Goal: Information Seeking & Learning: Learn about a topic

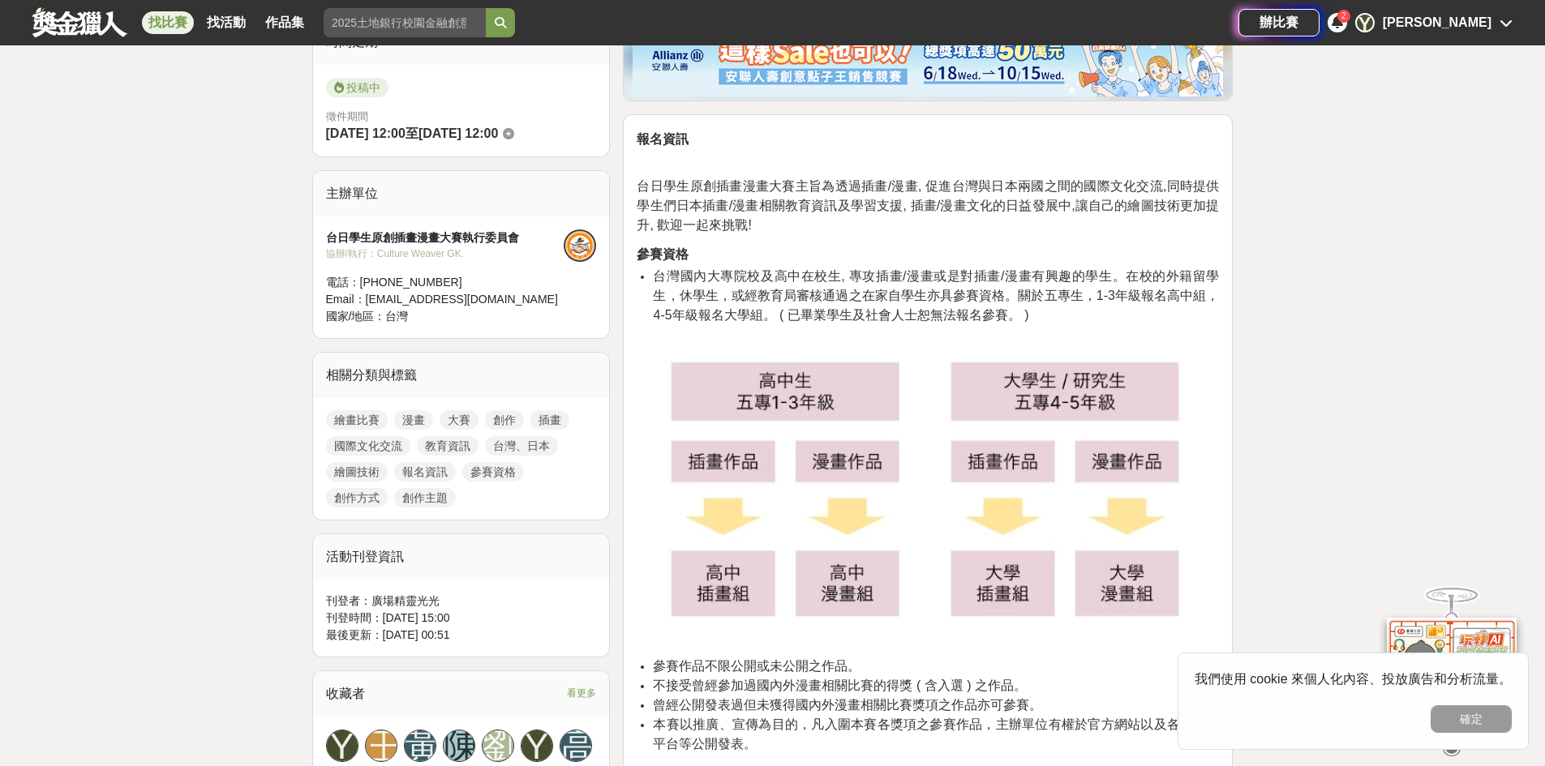
scroll to position [432, 0]
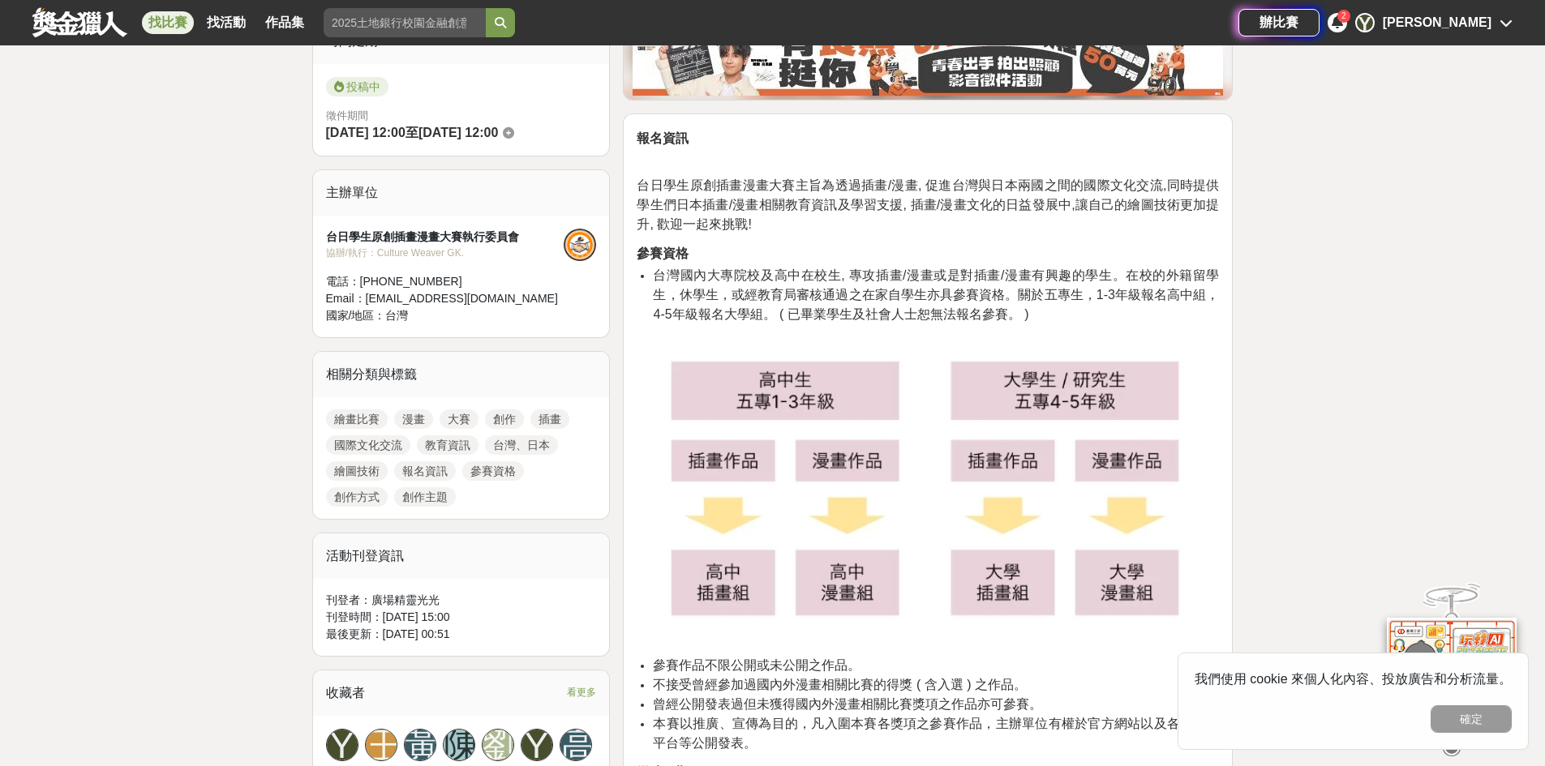
click at [169, 23] on link "找比賽" at bounding box center [168, 22] width 52 height 23
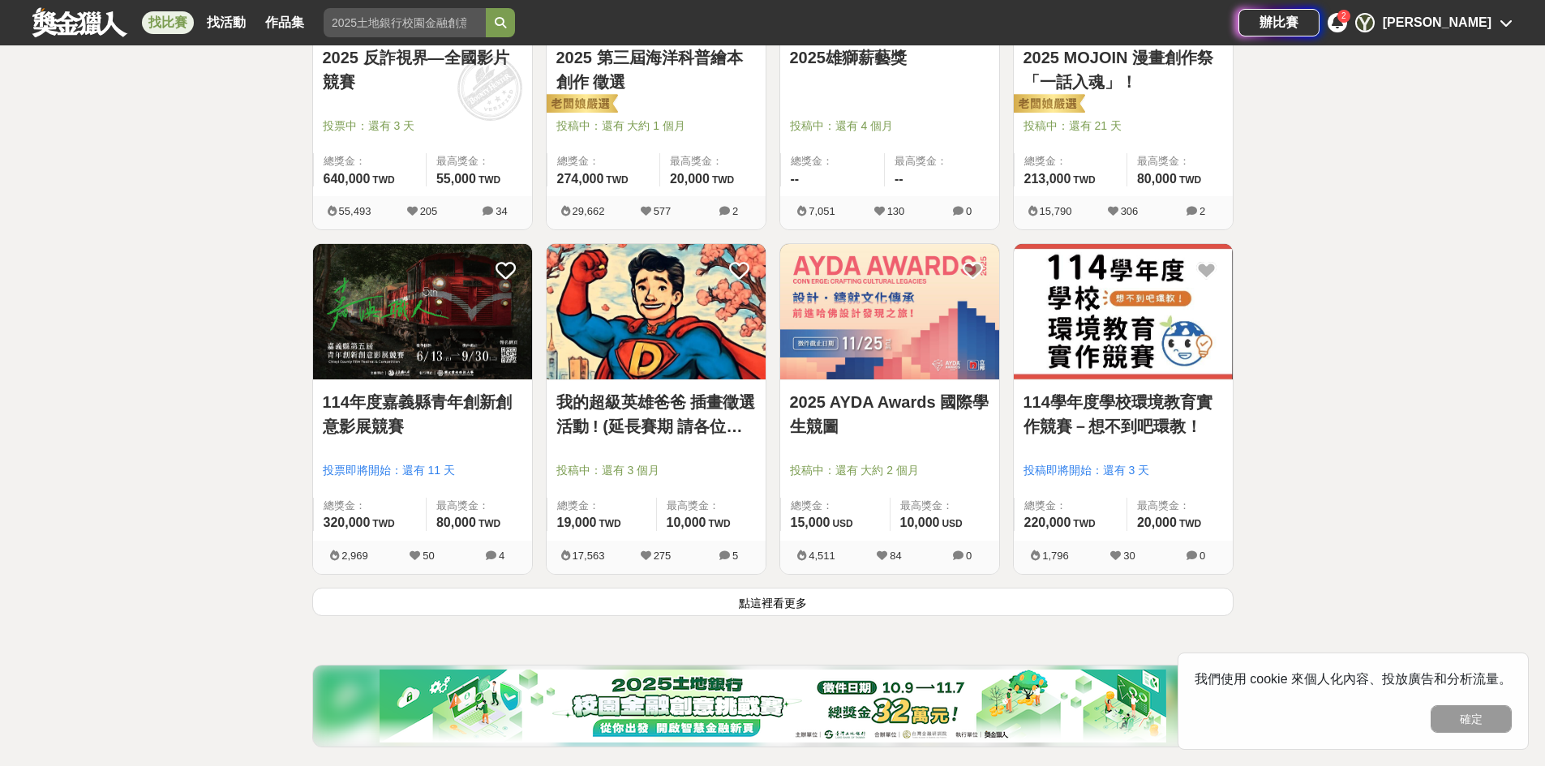
scroll to position [1892, 0]
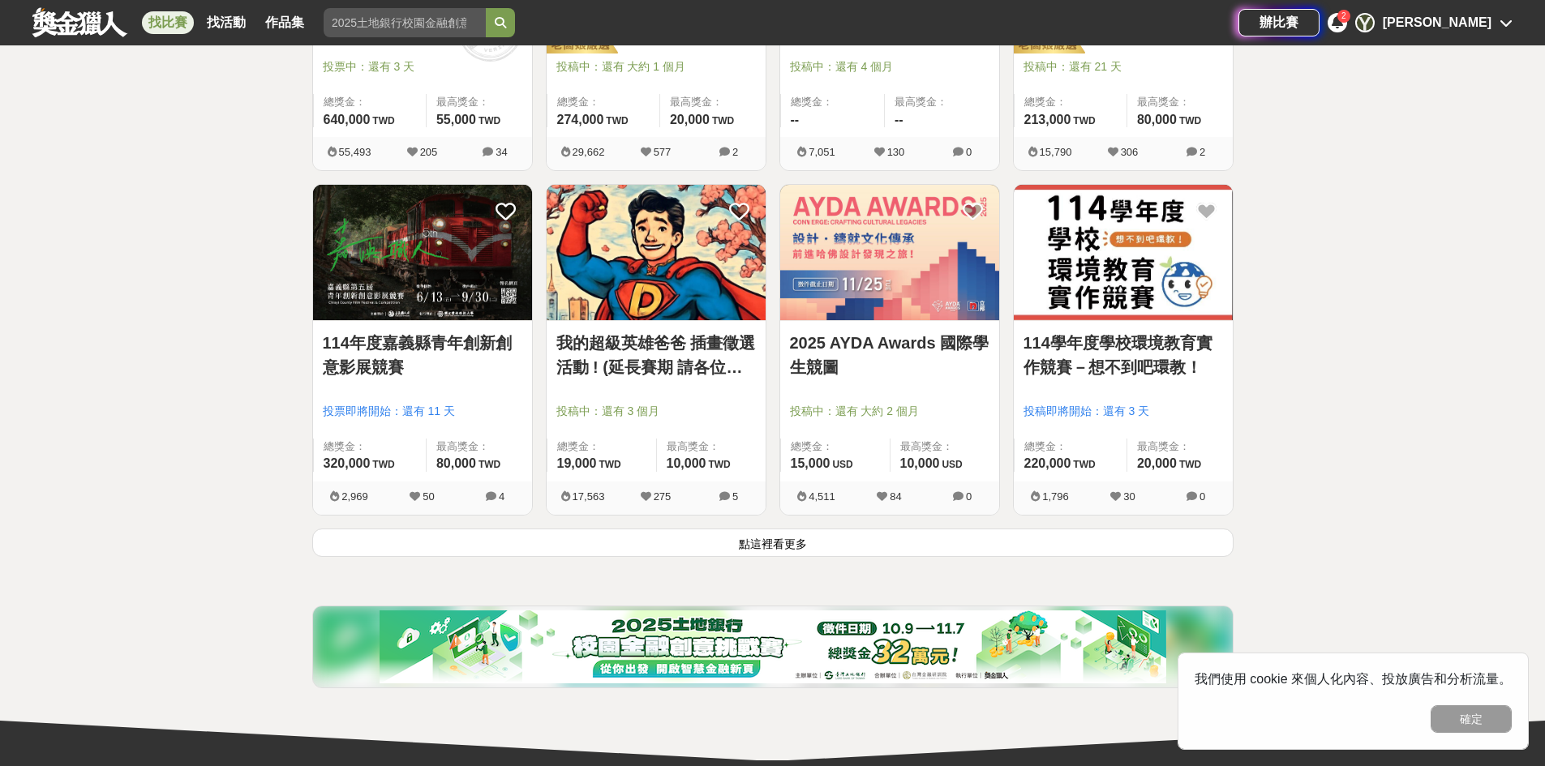
click at [1155, 549] on button "點這裡看更多" at bounding box center [772, 543] width 921 height 28
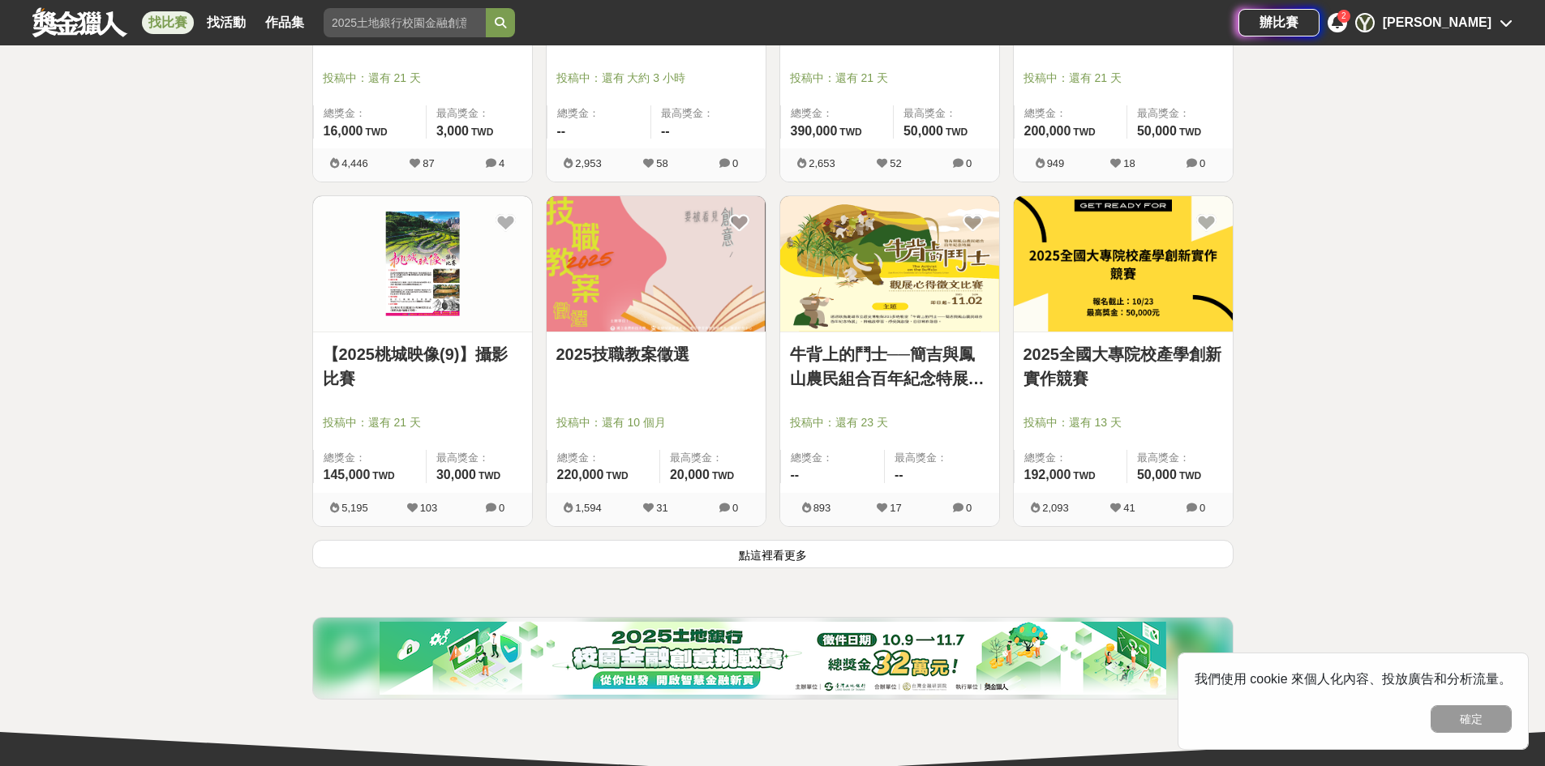
scroll to position [3973, 0]
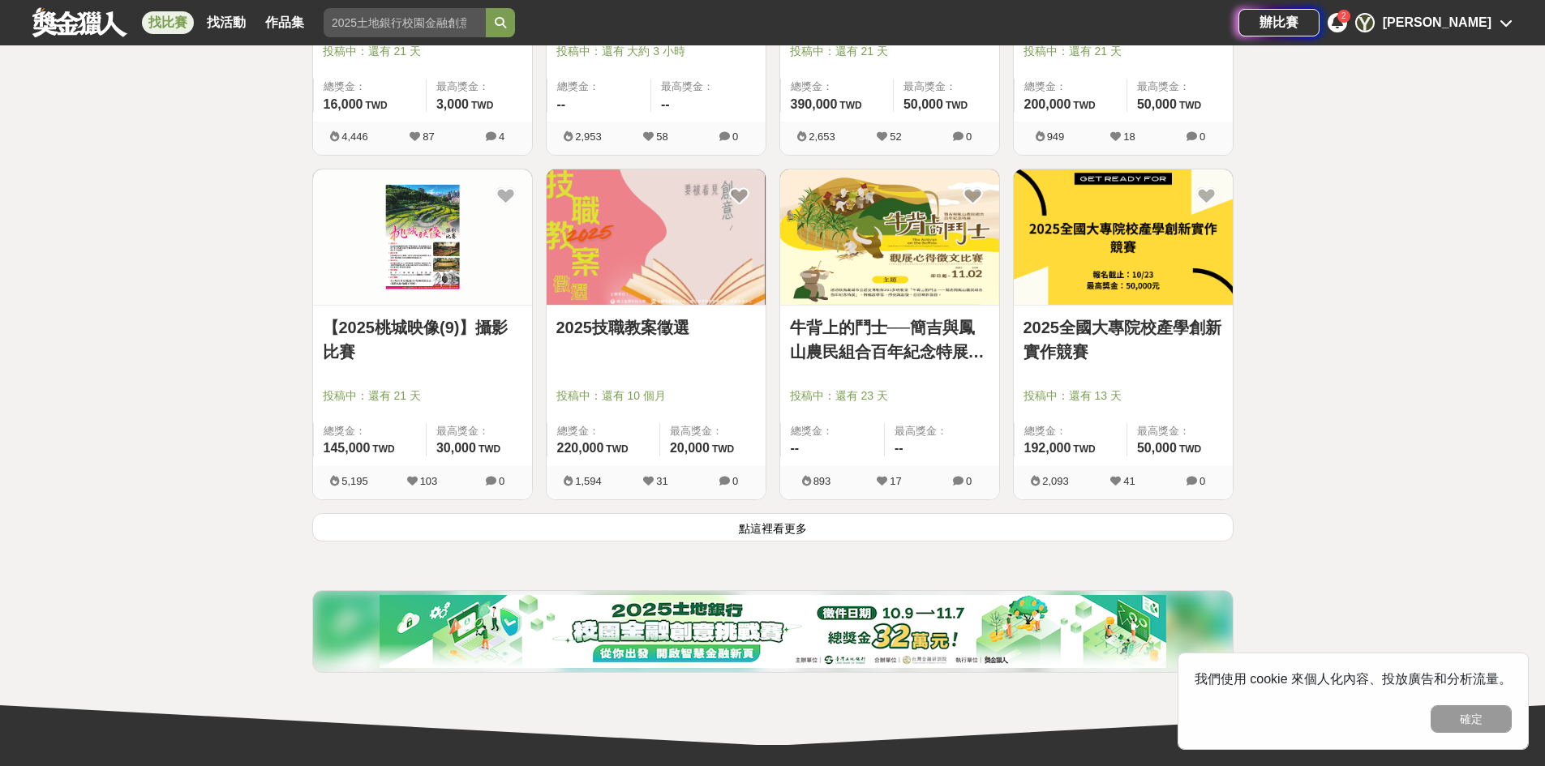
click at [1133, 532] on button "點這裡看更多" at bounding box center [772, 527] width 921 height 28
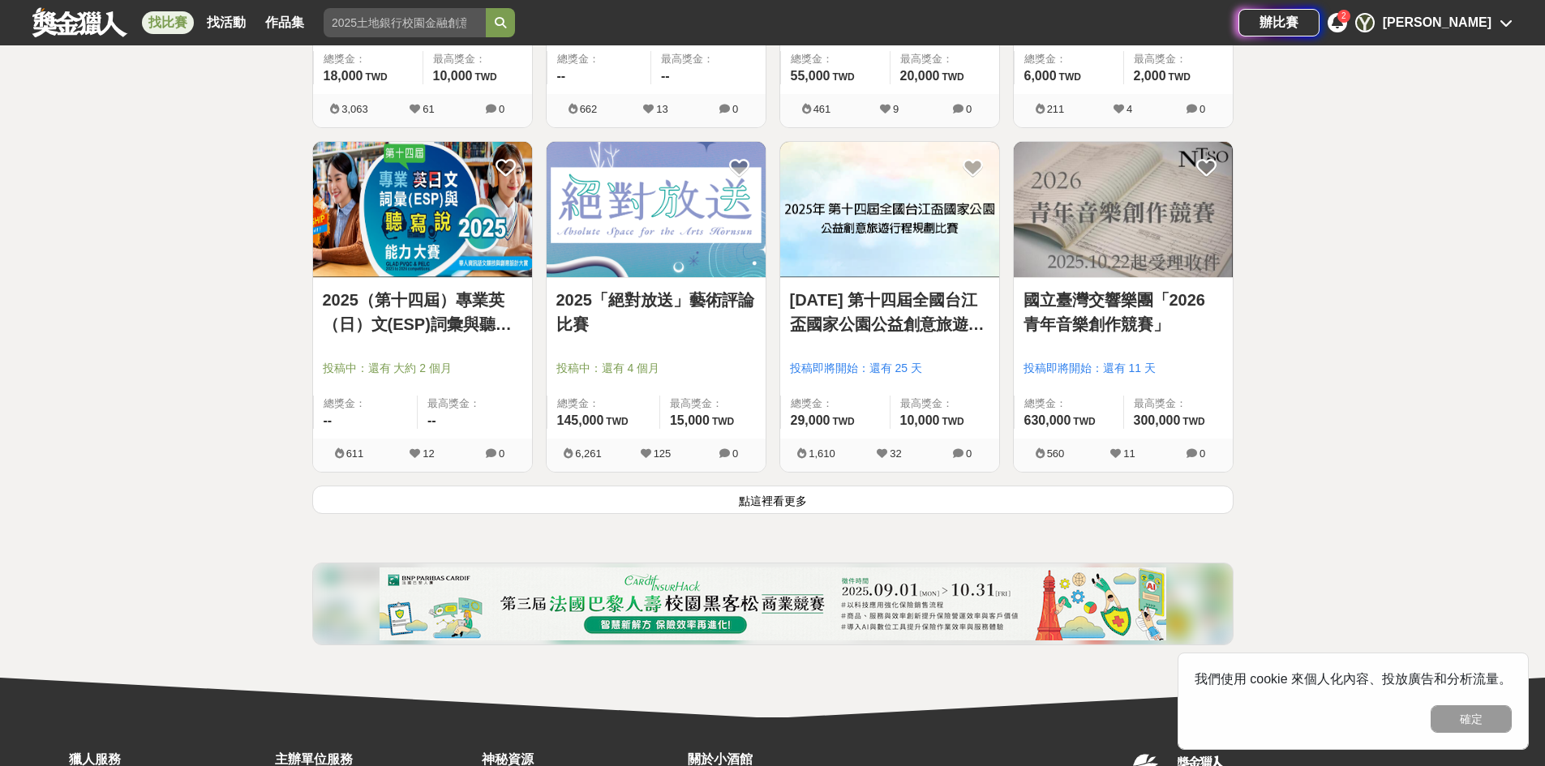
scroll to position [6108, 0]
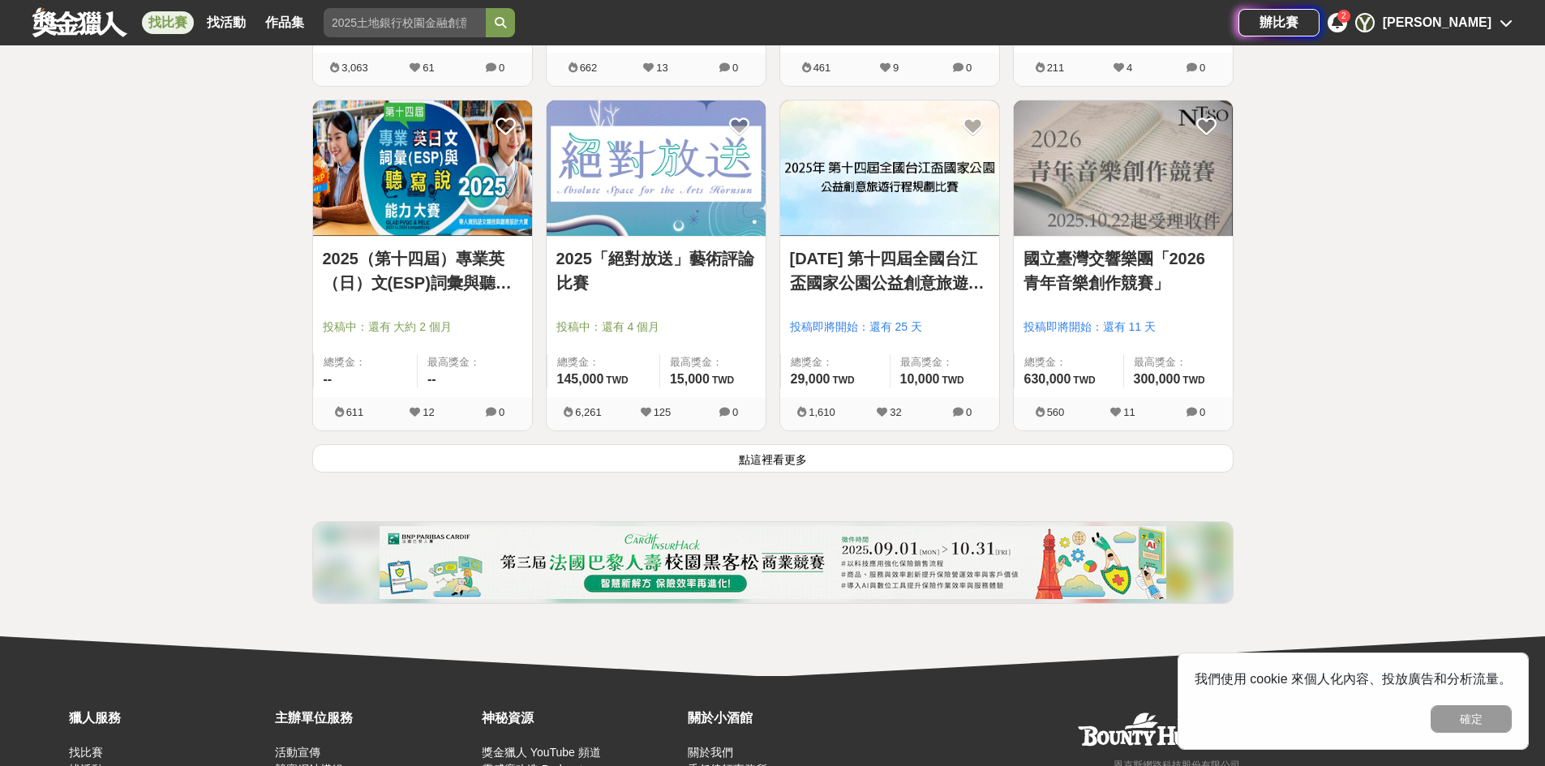
click at [986, 460] on button "點這裡看更多" at bounding box center [772, 458] width 921 height 28
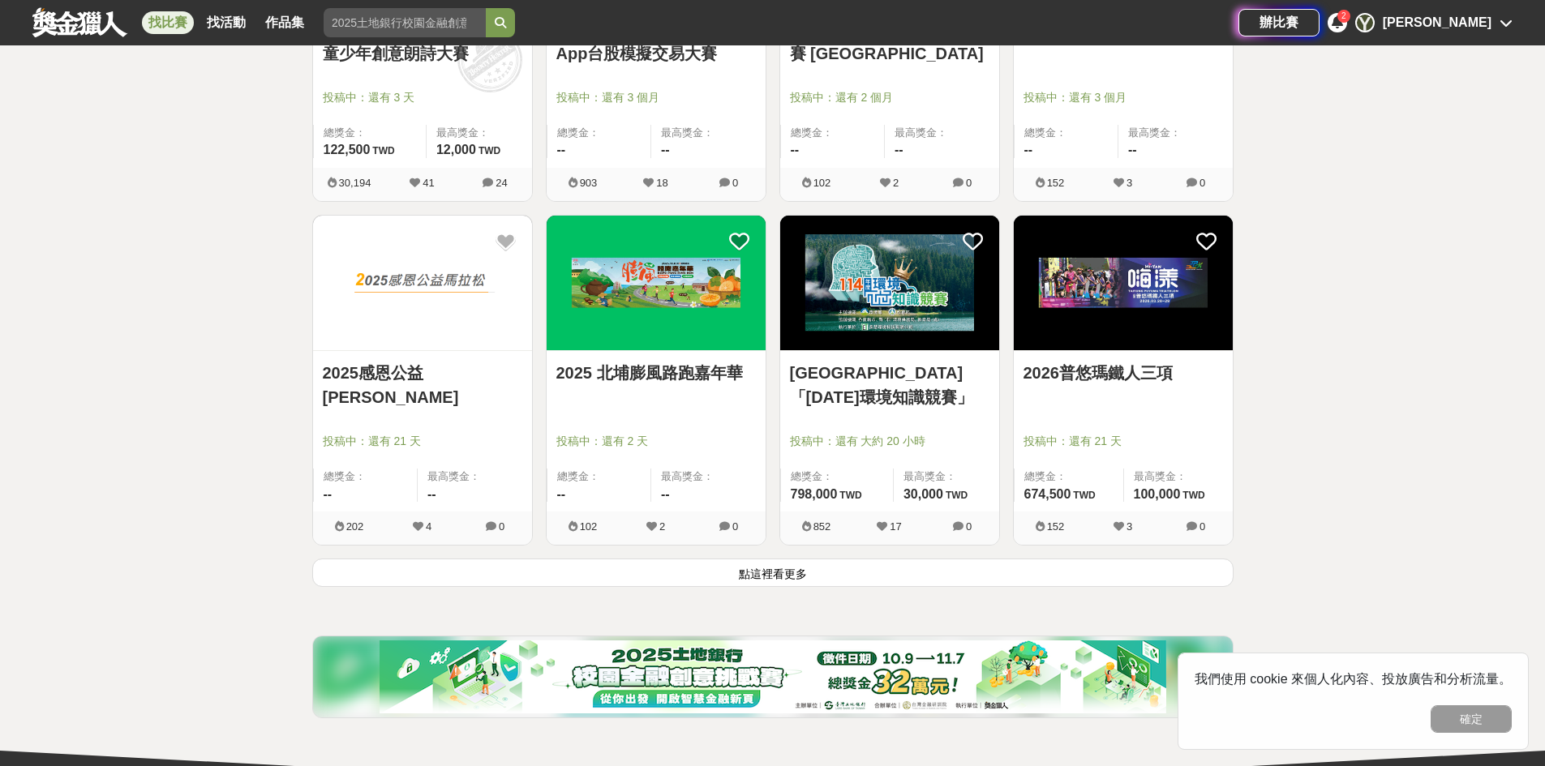
scroll to position [8061, 0]
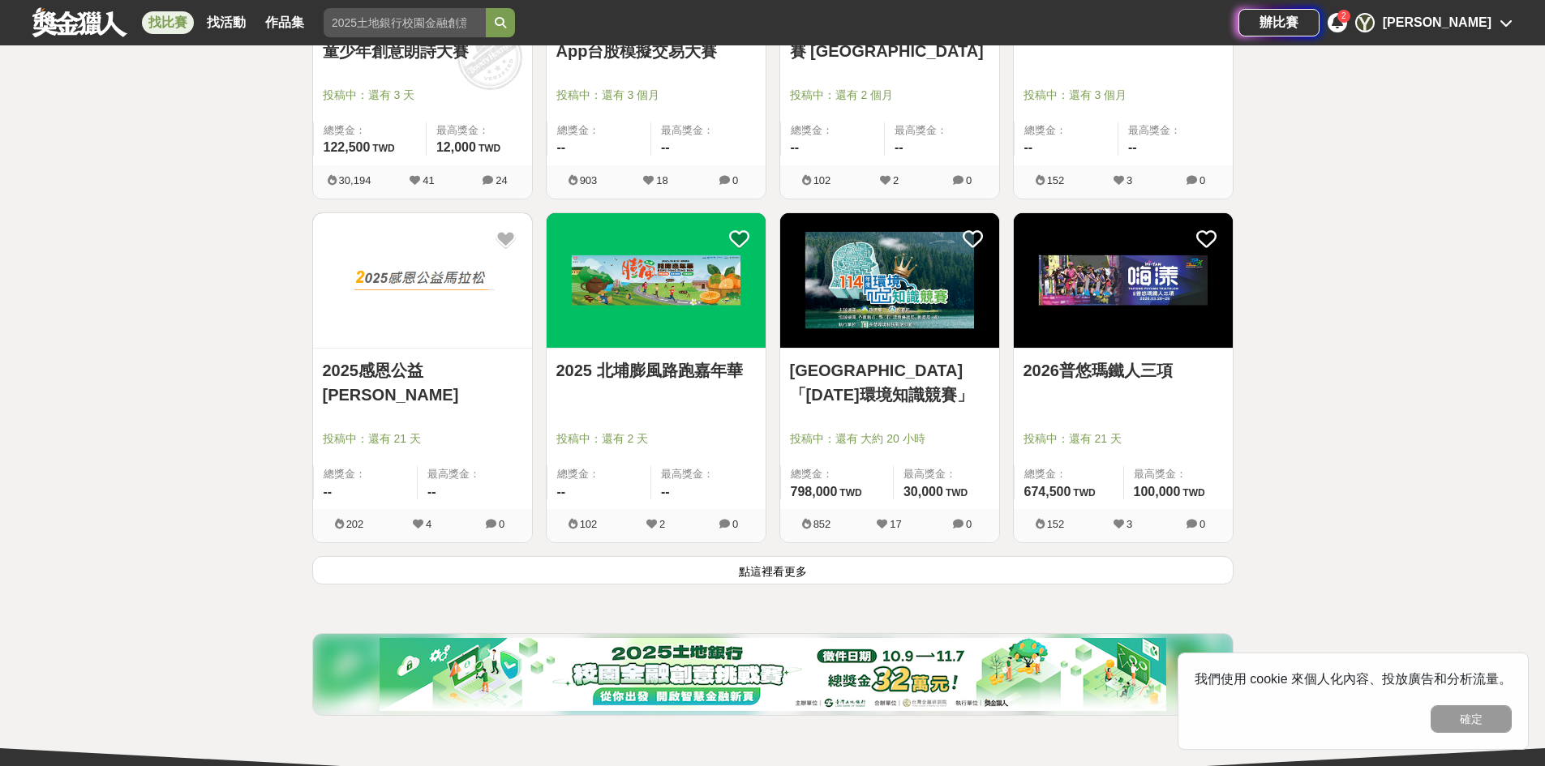
click at [874, 568] on button "點這裡看更多" at bounding box center [772, 570] width 921 height 28
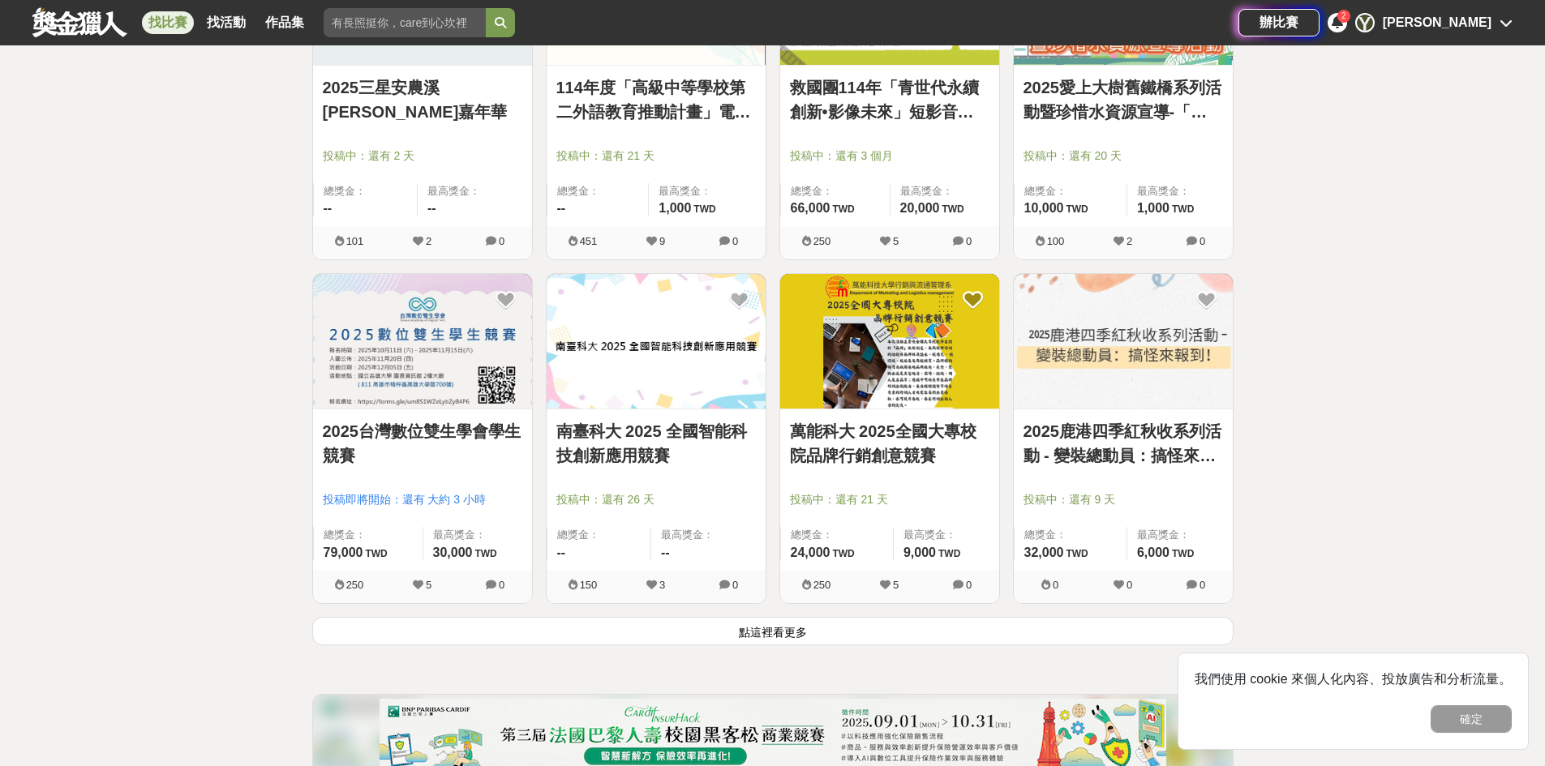
scroll to position [10088, 0]
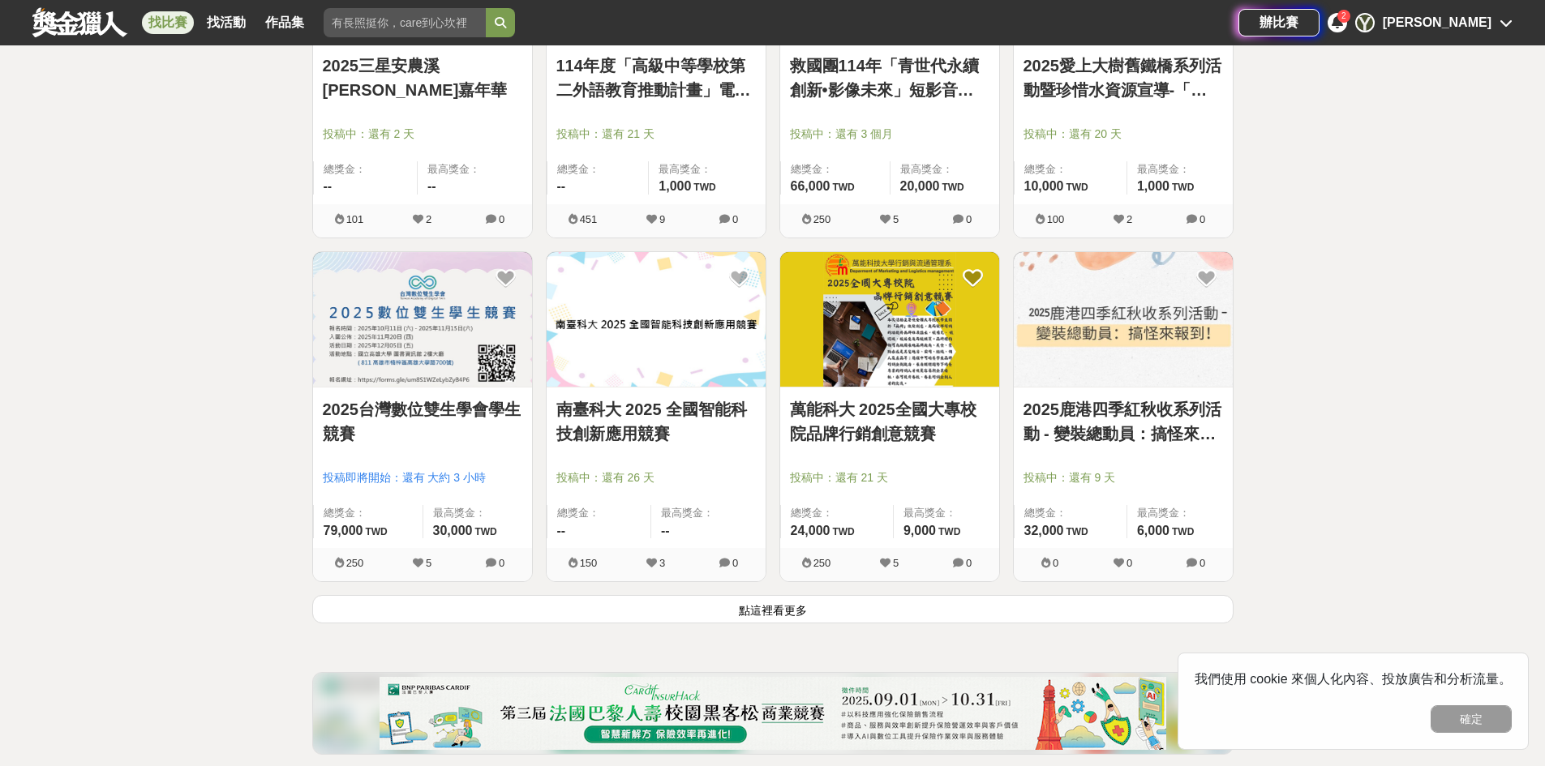
click at [985, 611] on button "點這裡看更多" at bounding box center [772, 609] width 921 height 28
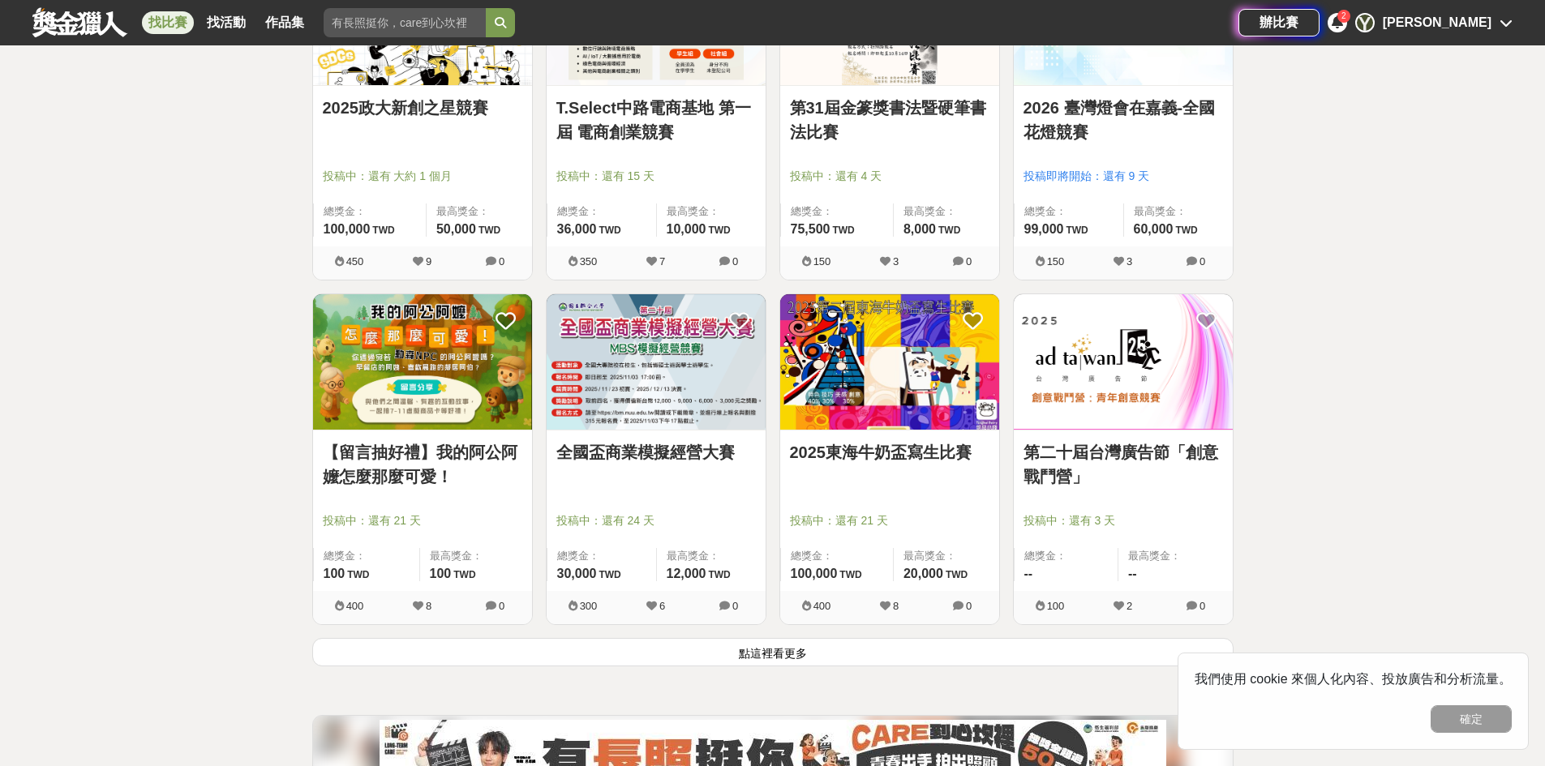
scroll to position [12115, 0]
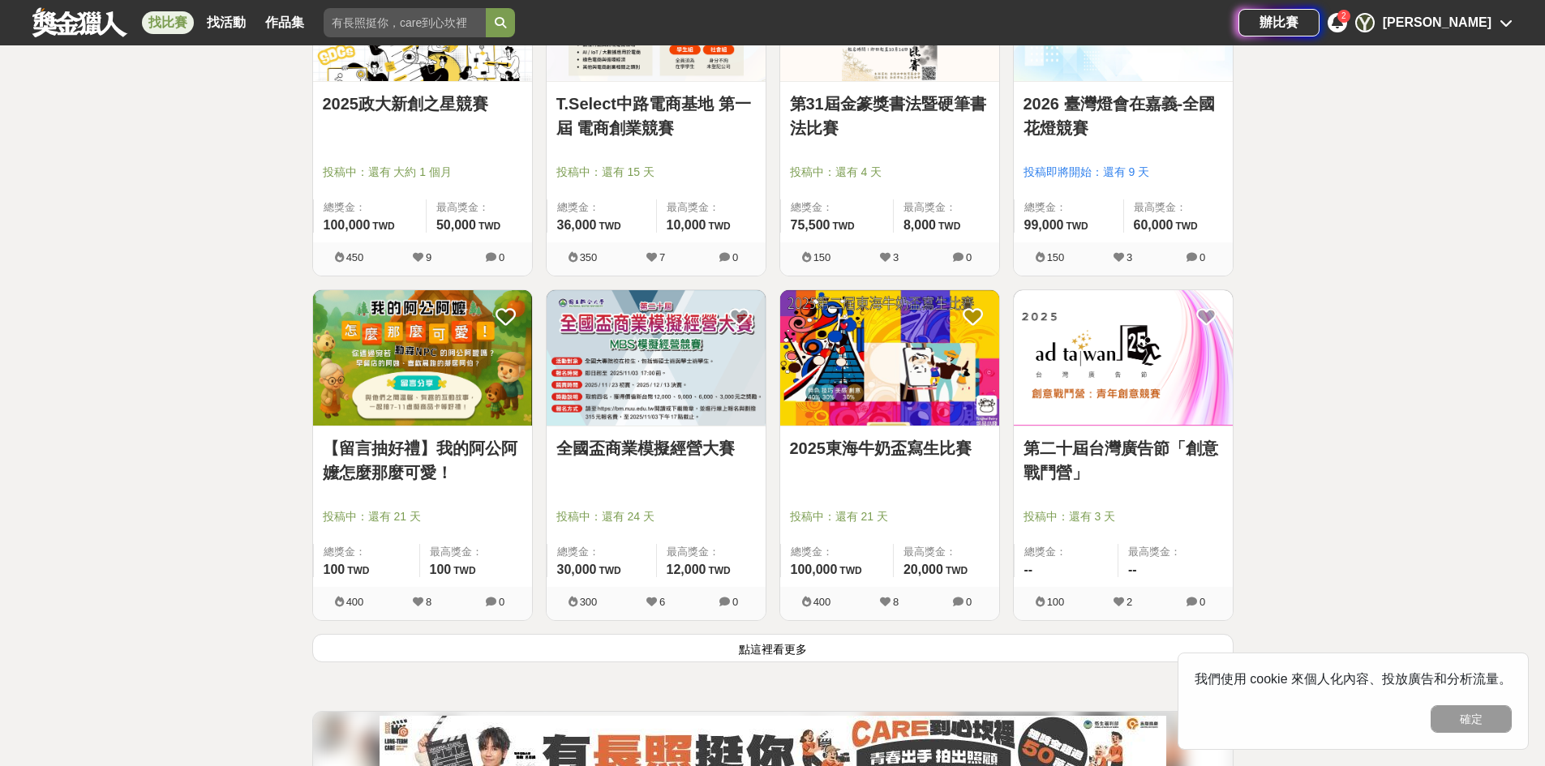
click at [843, 638] on button "點這裡看更多" at bounding box center [772, 648] width 921 height 28
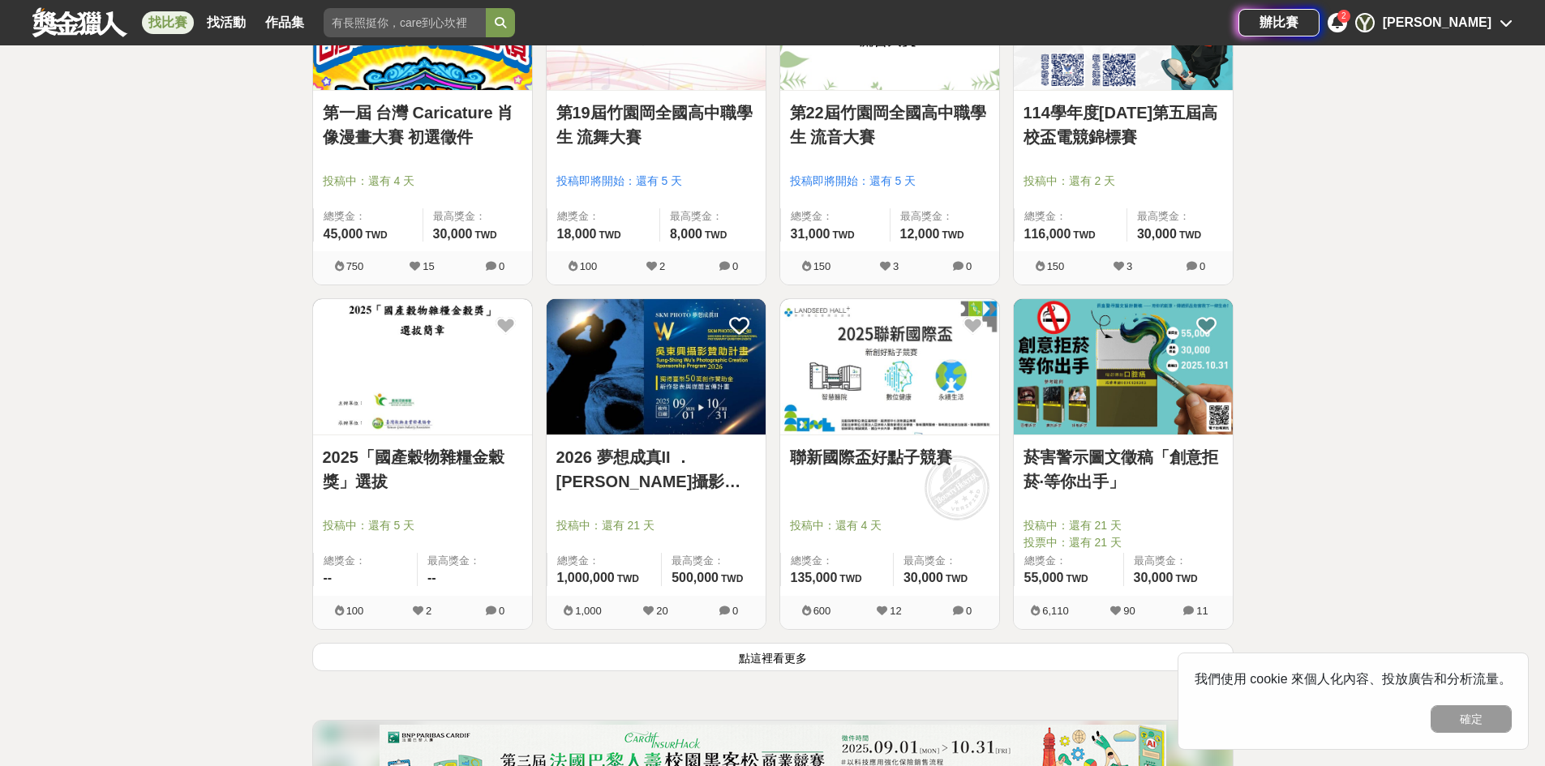
scroll to position [14196, 0]
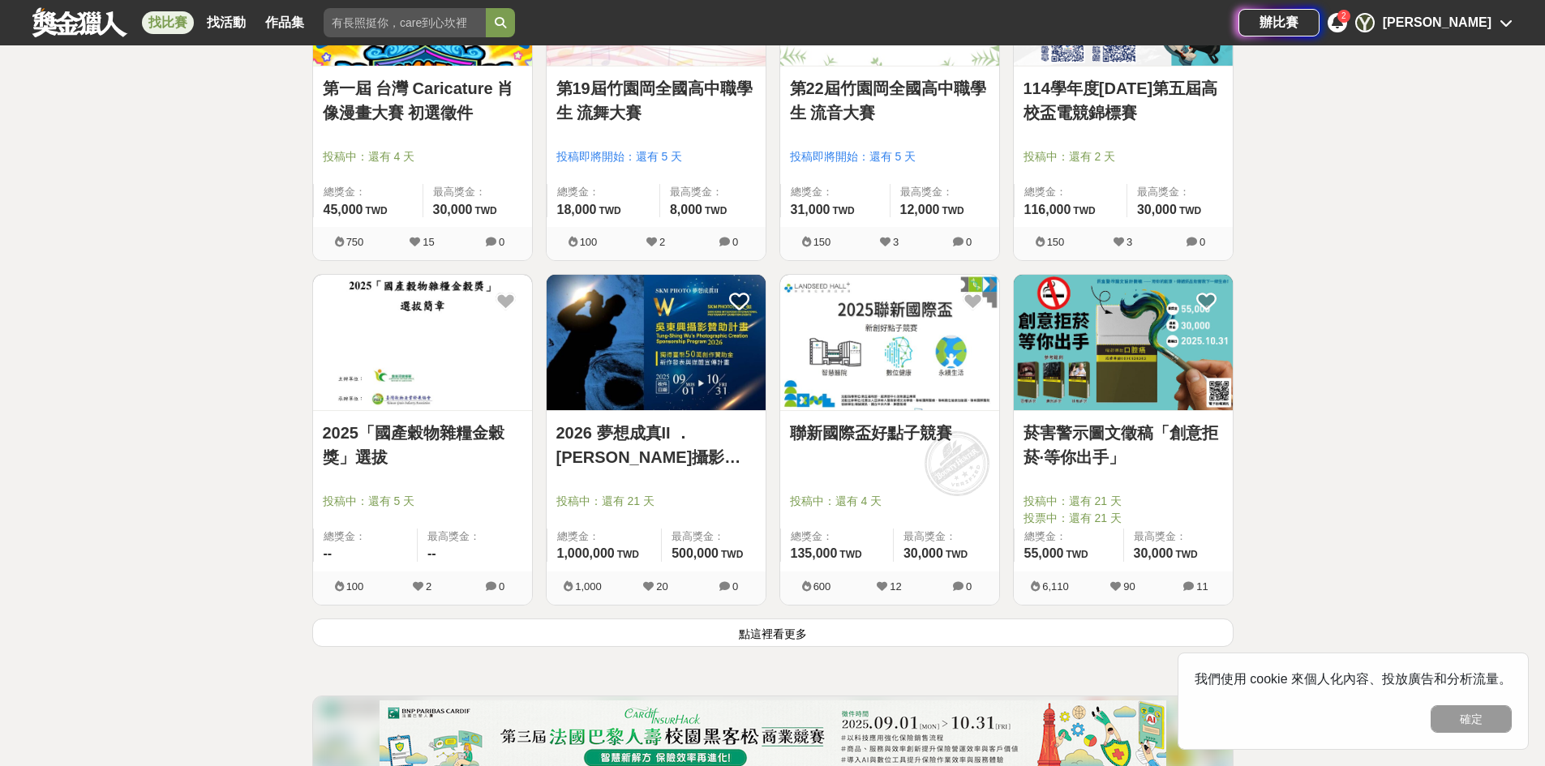
click at [979, 621] on button "點這裡看更多" at bounding box center [772, 633] width 921 height 28
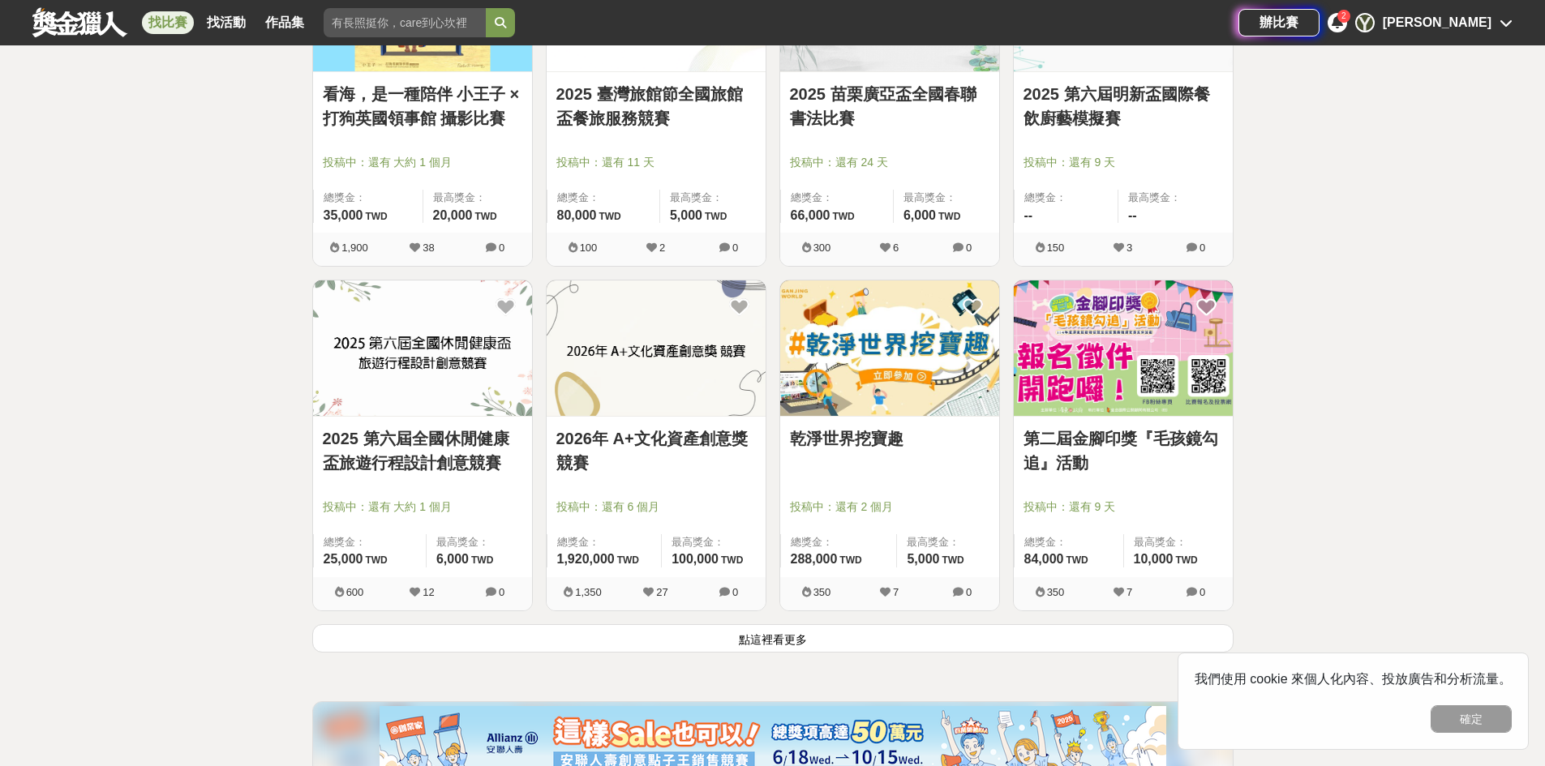
scroll to position [16277, 0]
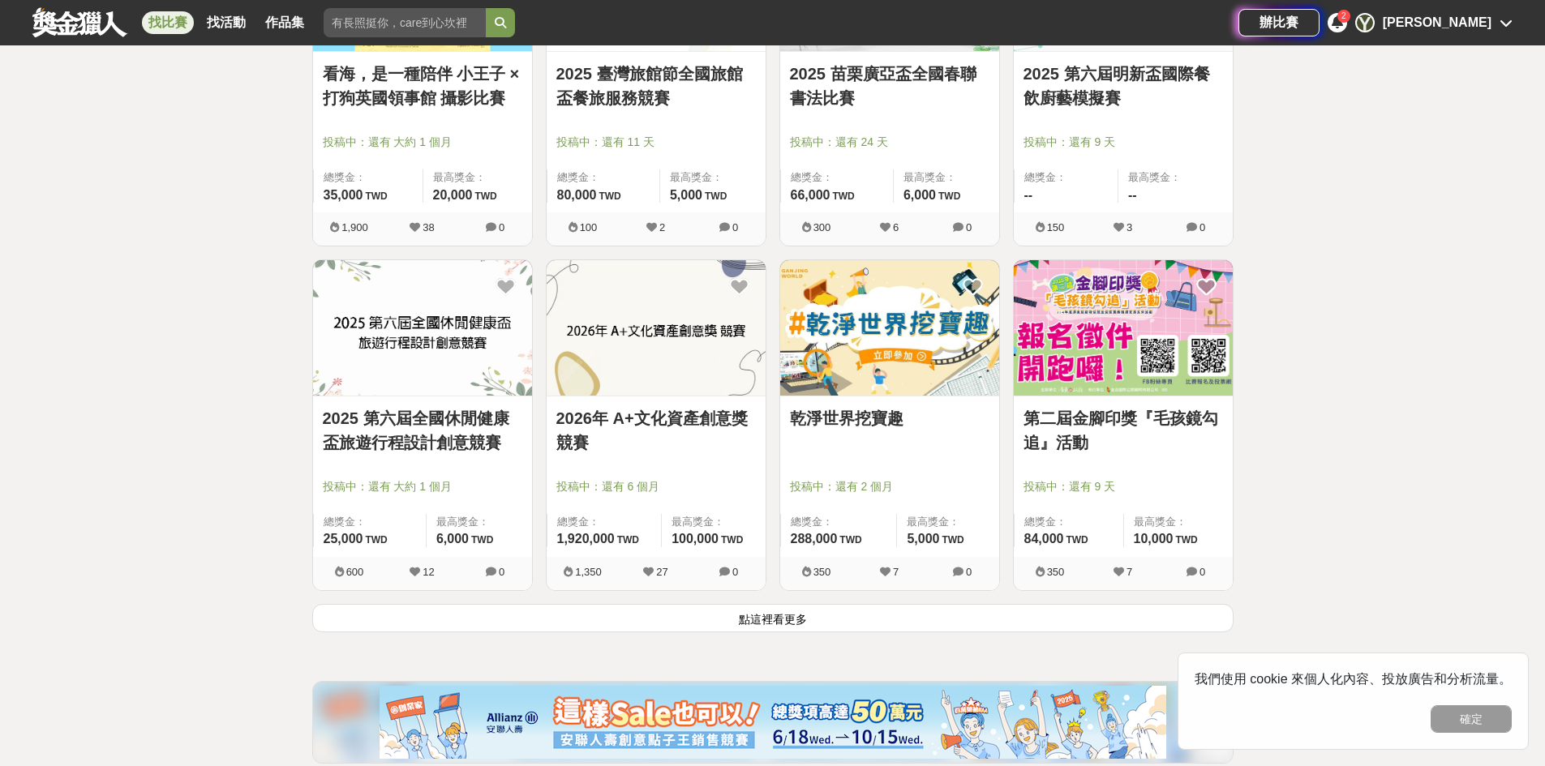
click at [968, 616] on button "點這裡看更多" at bounding box center [772, 618] width 921 height 28
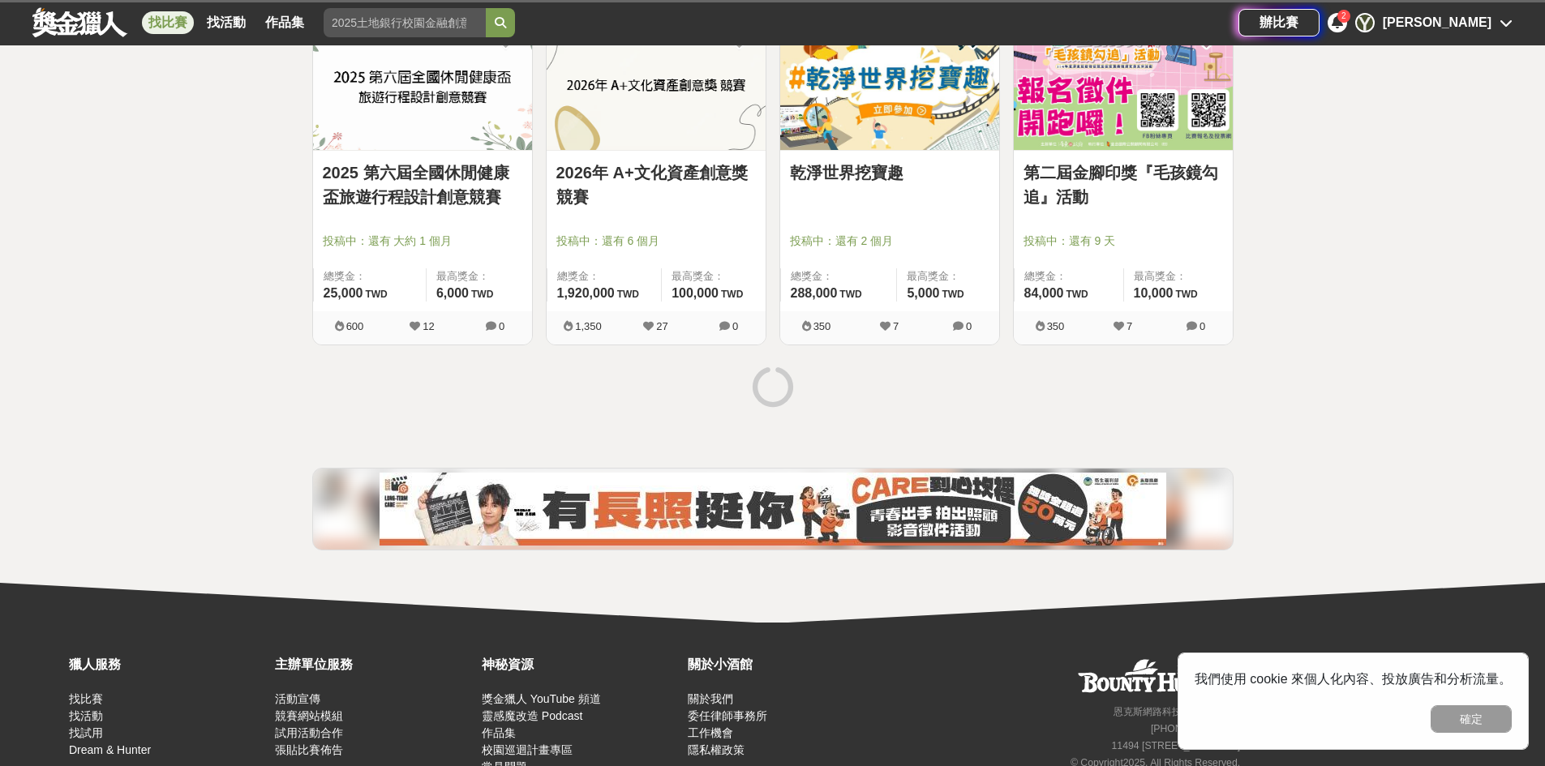
scroll to position [16574, 0]
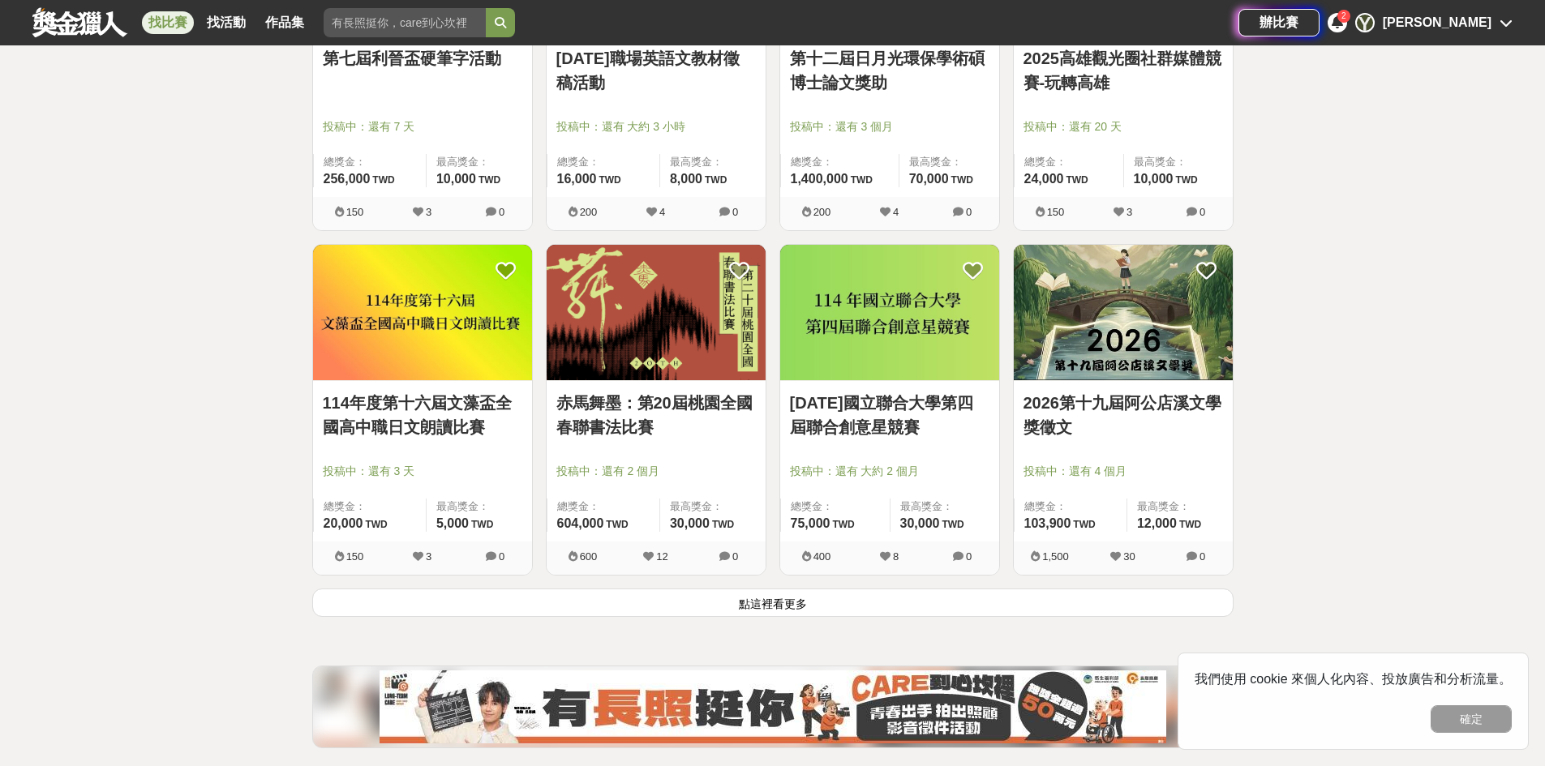
click at [962, 603] on button "點這裡看更多" at bounding box center [772, 603] width 921 height 28
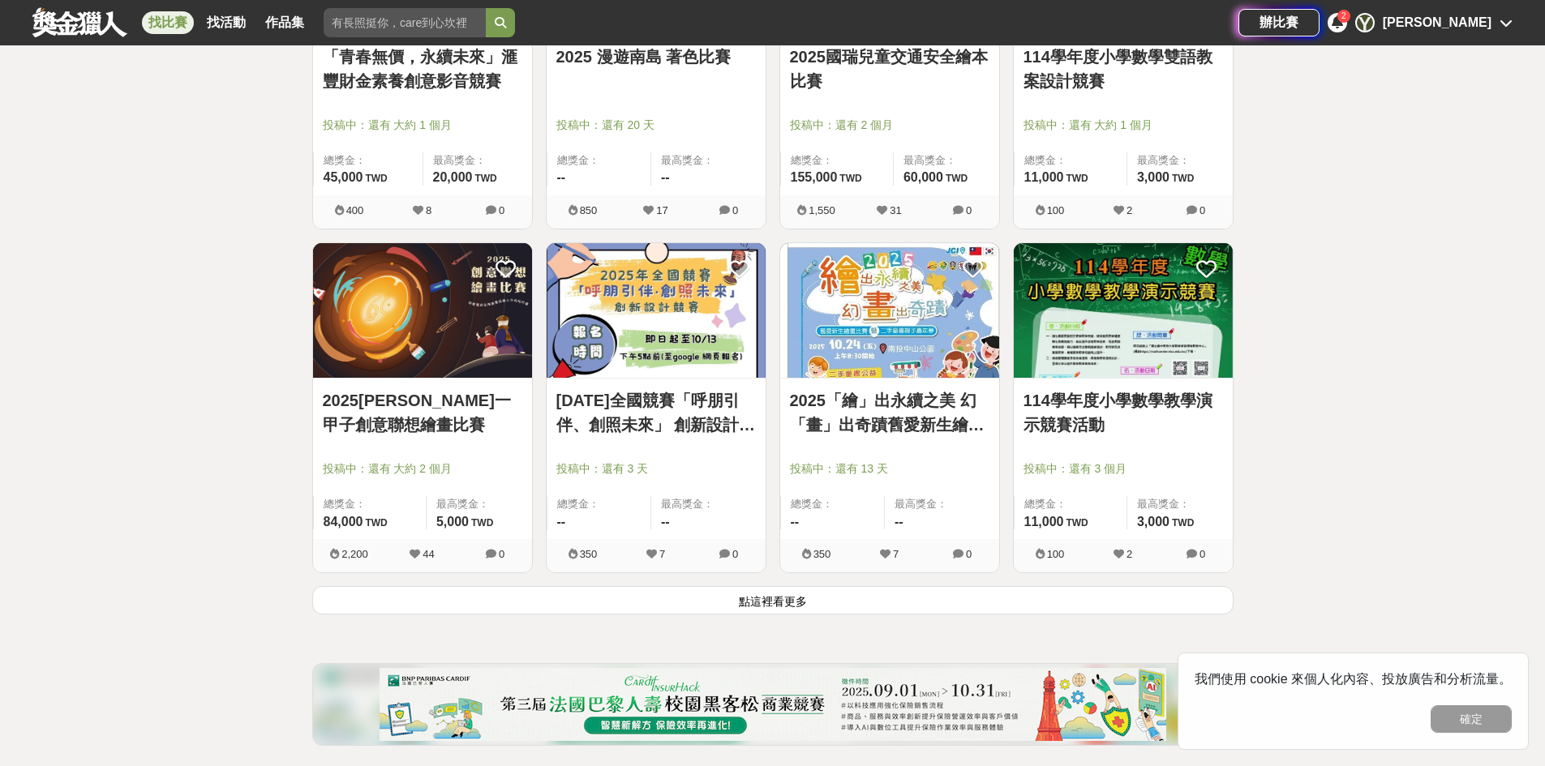
scroll to position [20439, 0]
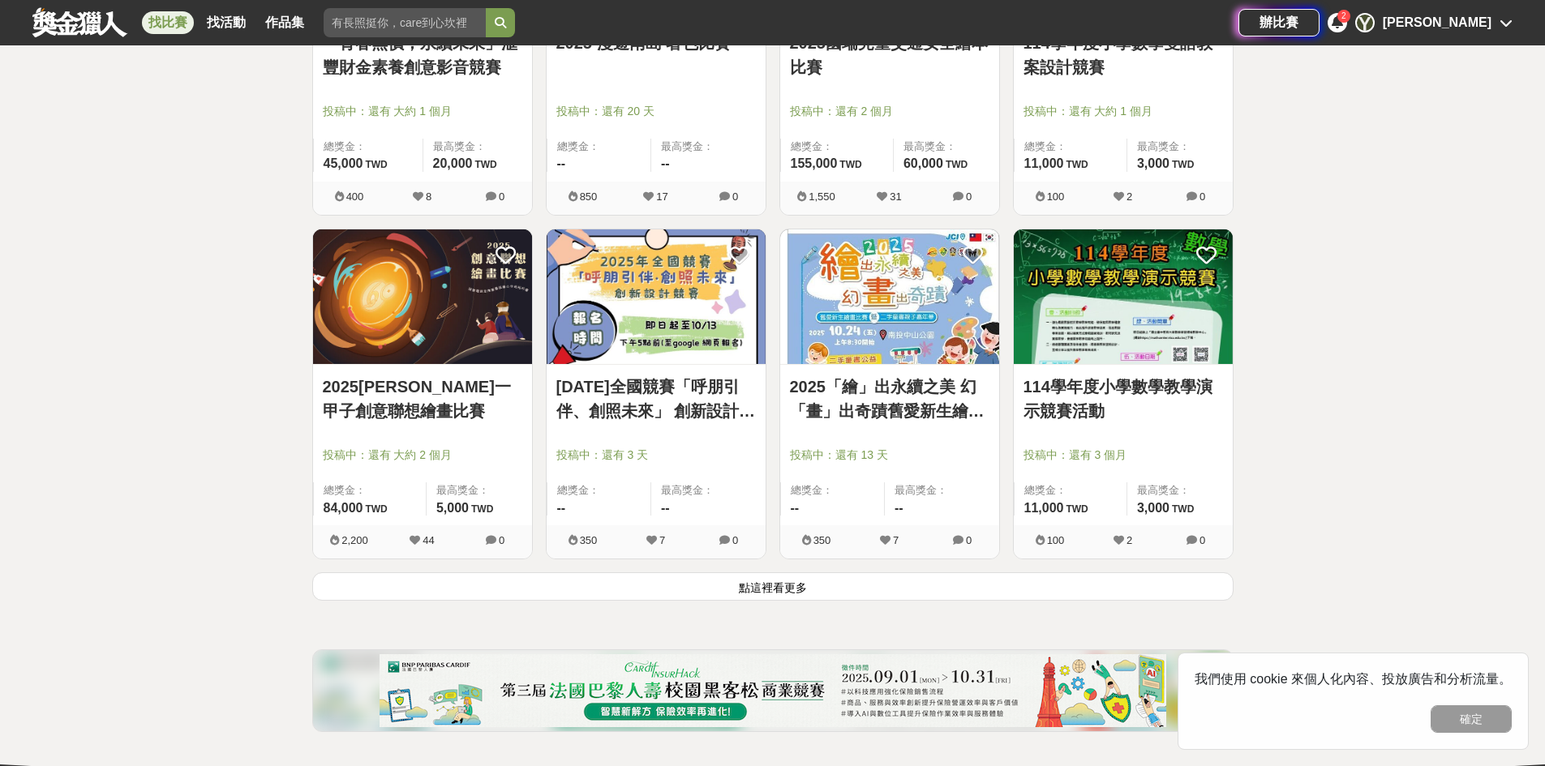
click at [994, 585] on button "點這裡看更多" at bounding box center [772, 586] width 921 height 28
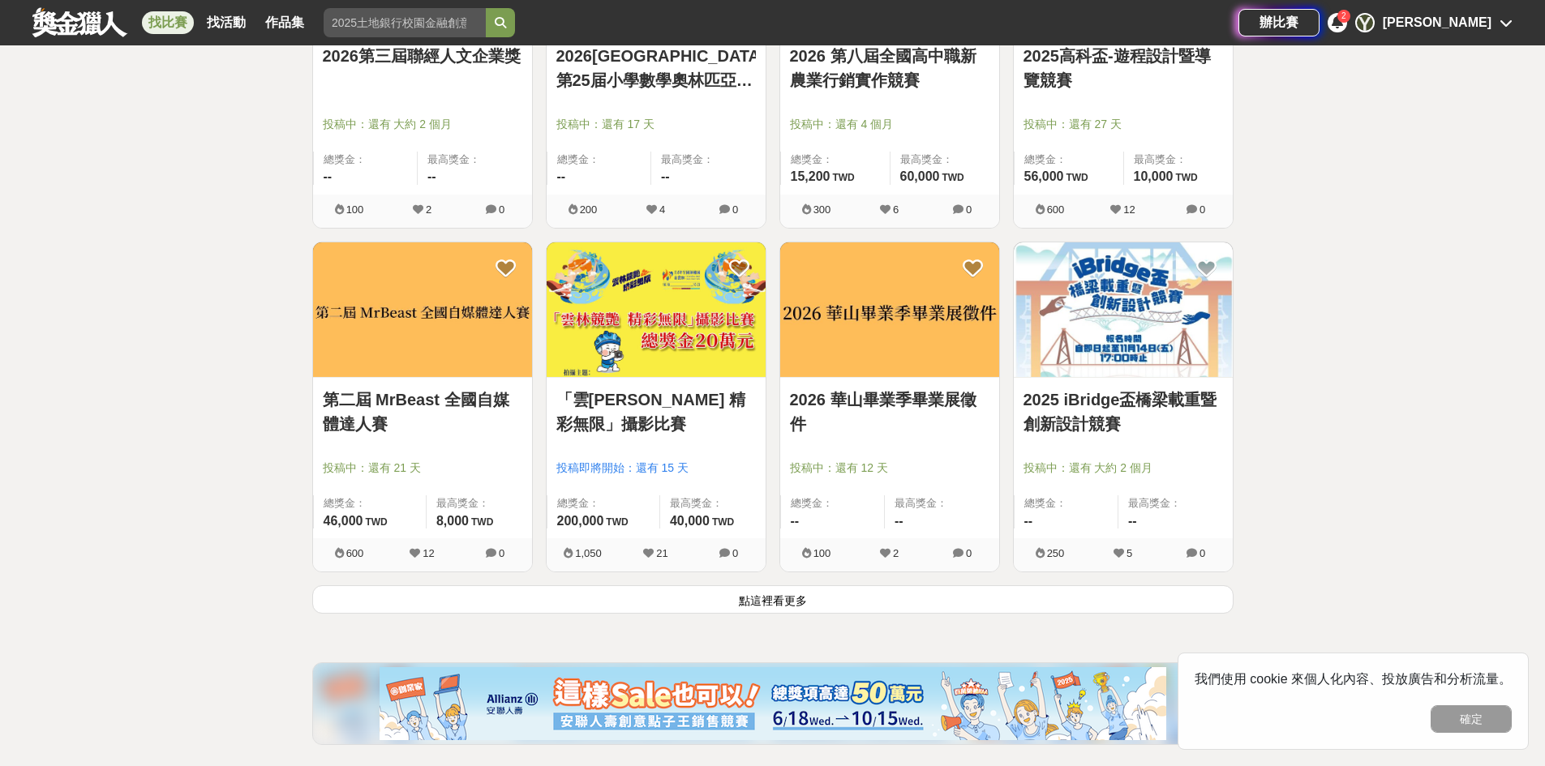
scroll to position [22493, 0]
click at [1133, 589] on button "點這裡看更多" at bounding box center [772, 599] width 921 height 28
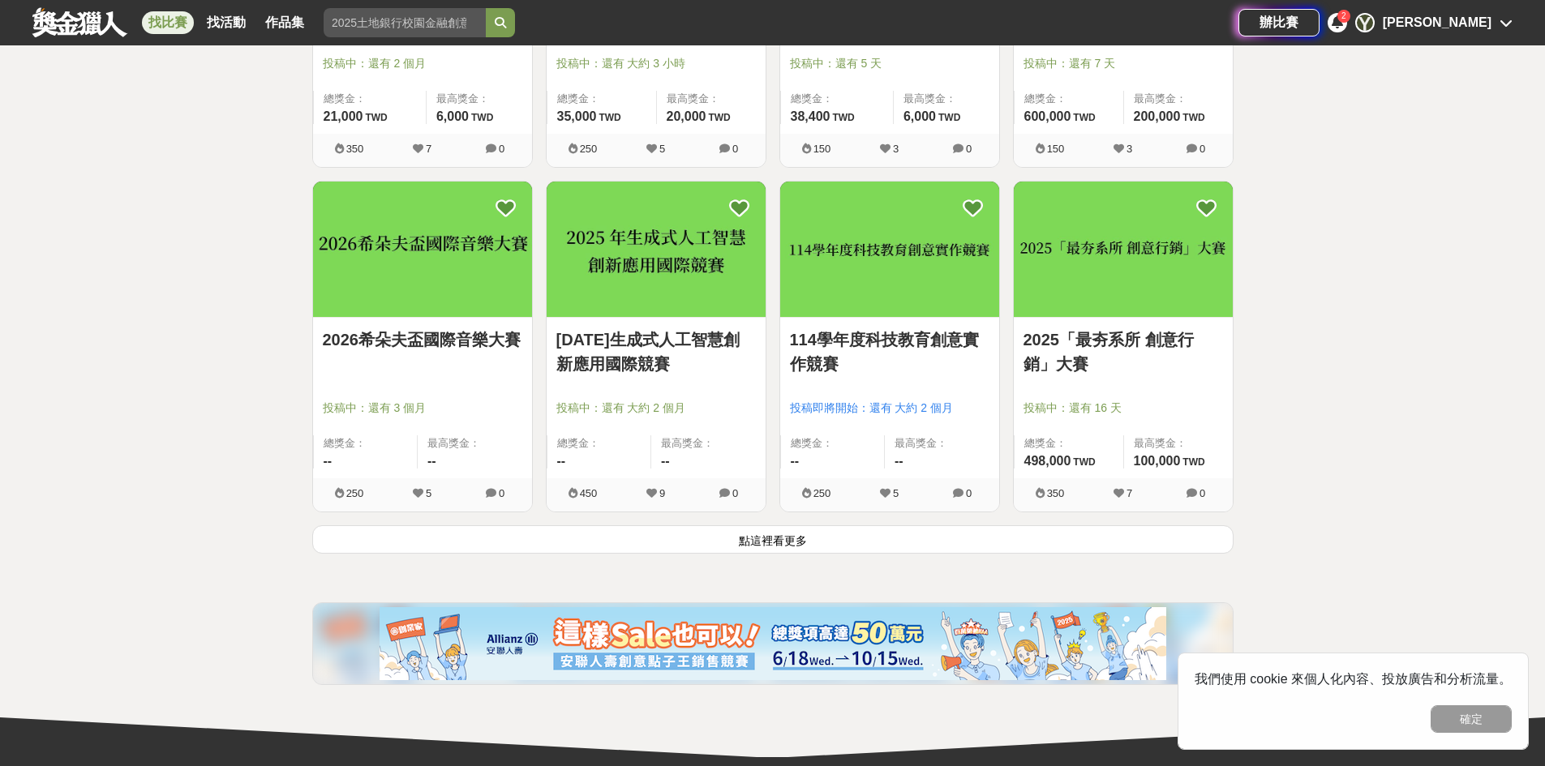
scroll to position [24629, 0]
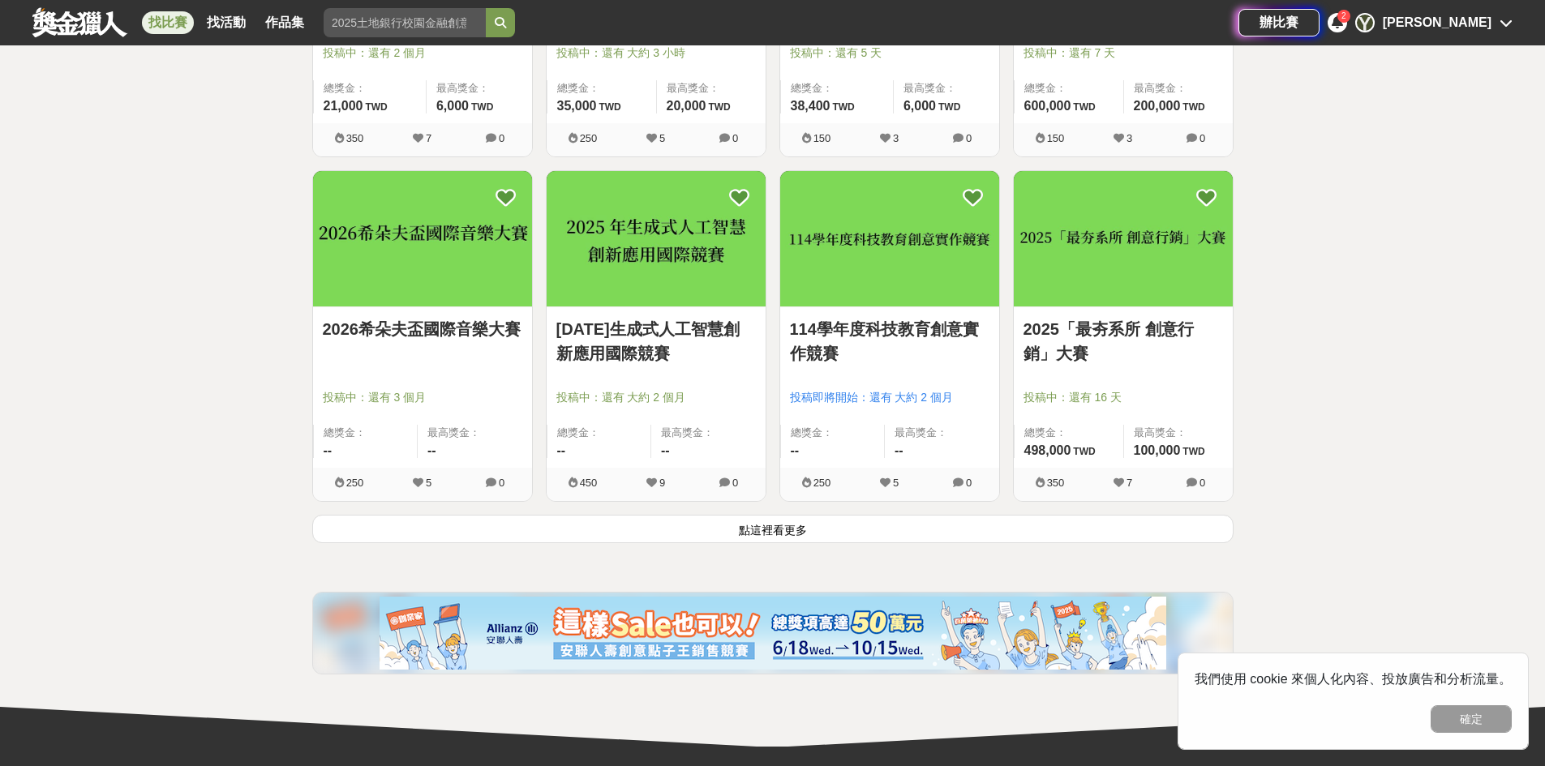
click at [1220, 522] on button "點這裡看更多" at bounding box center [772, 529] width 921 height 28
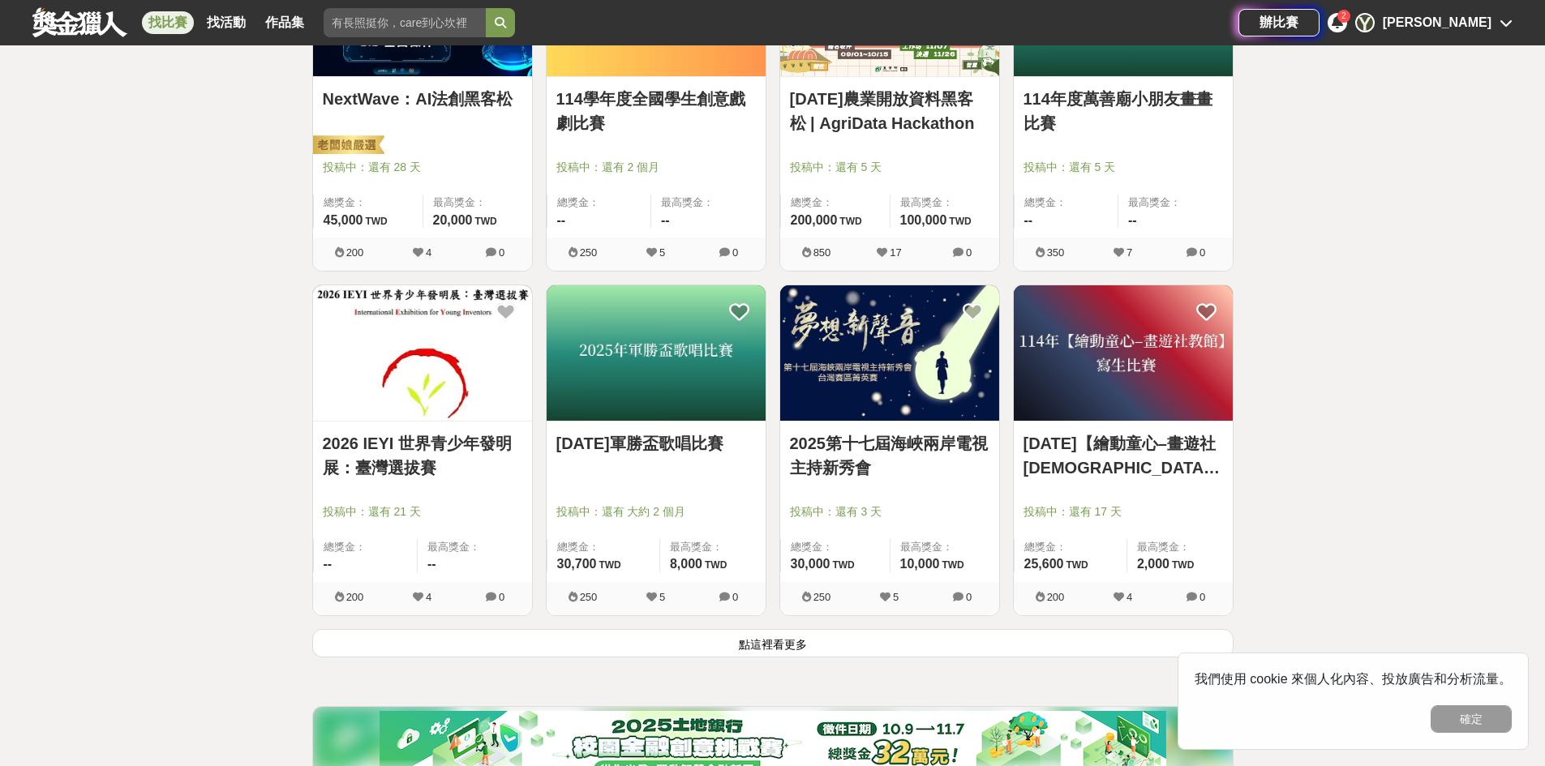
scroll to position [26709, 0]
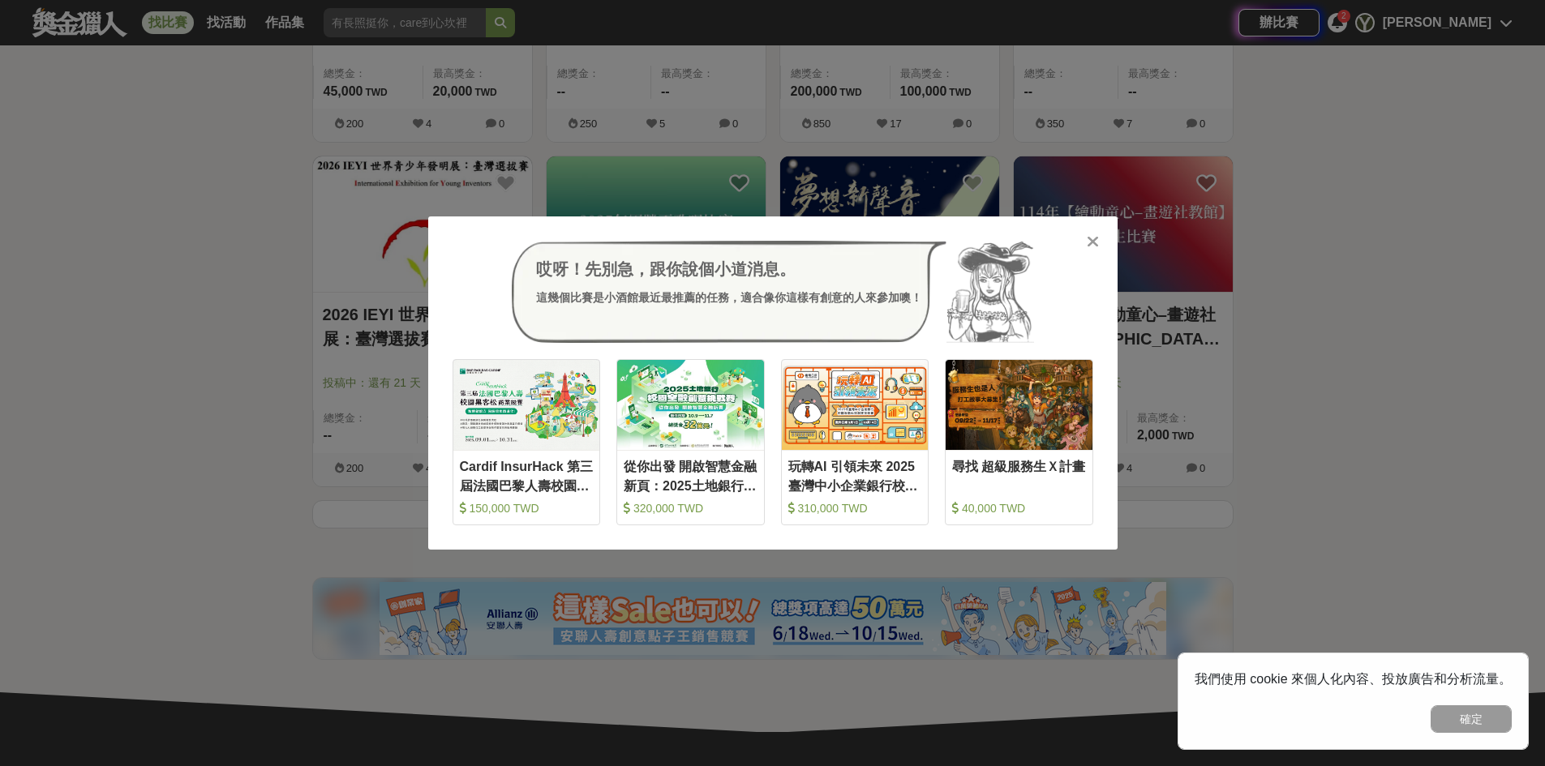
click at [1181, 503] on div "哎呀！先別急，跟你說個小道消息。 這幾個比賽是小酒館最近最推薦的任務，適合像你這樣有創意的人來參加噢！ 收藏 Cardif InsurHack 第三屆法國巴黎…" at bounding box center [772, 383] width 1545 height 766
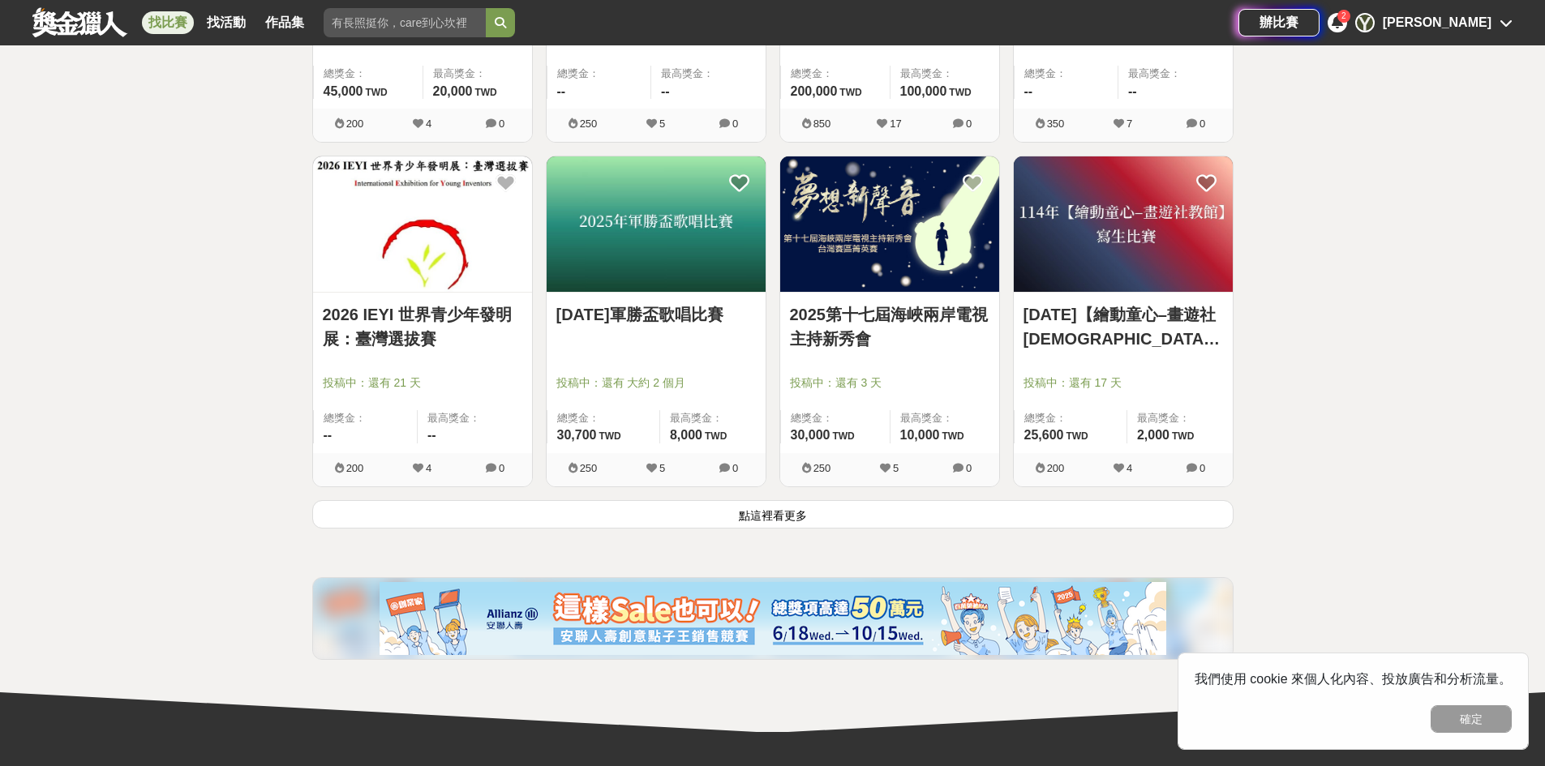
click at [1178, 511] on button "點這裡看更多" at bounding box center [772, 514] width 921 height 28
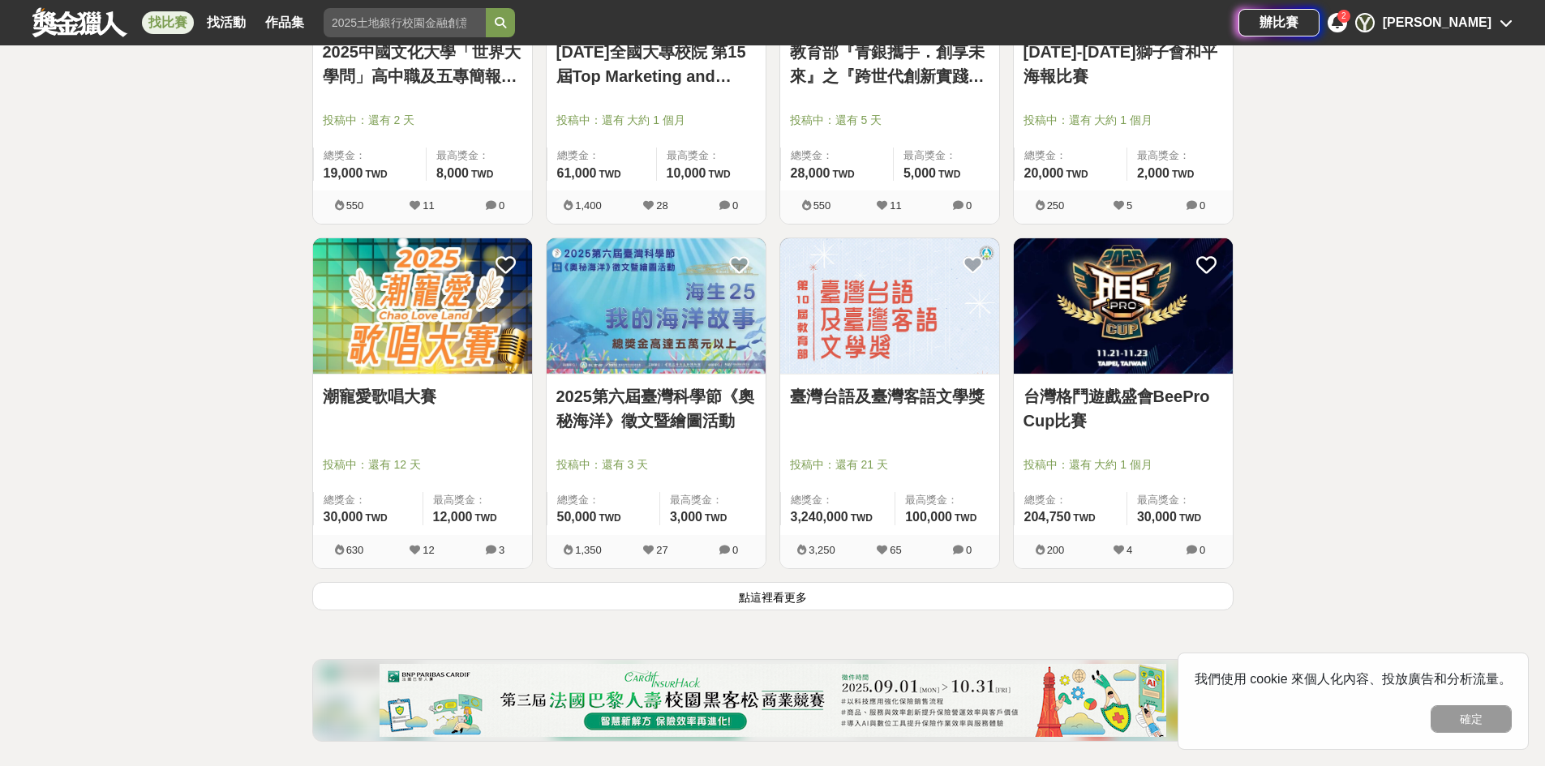
scroll to position [28718, 0]
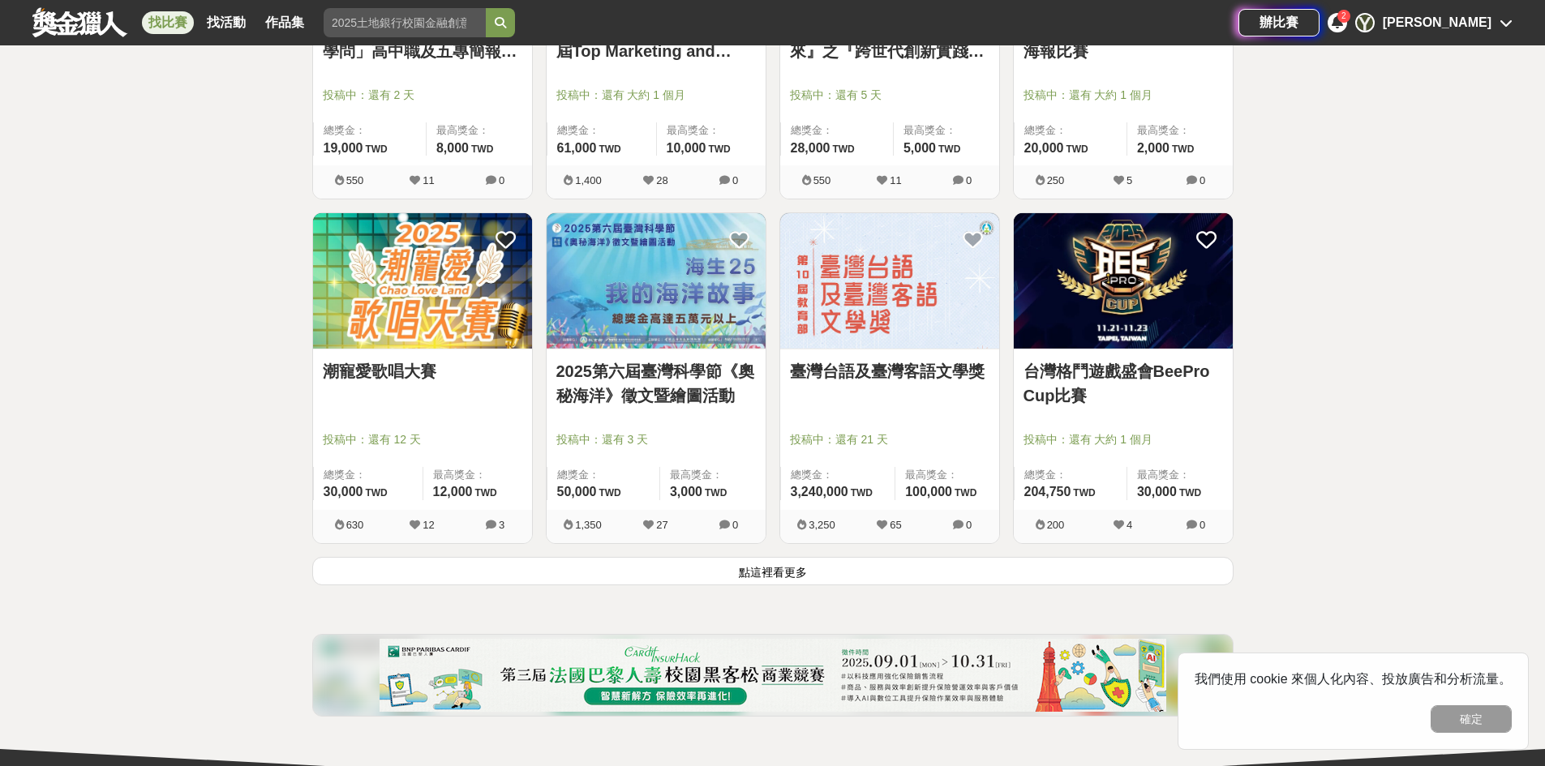
click at [1103, 558] on button "點這裡看更多" at bounding box center [772, 571] width 921 height 28
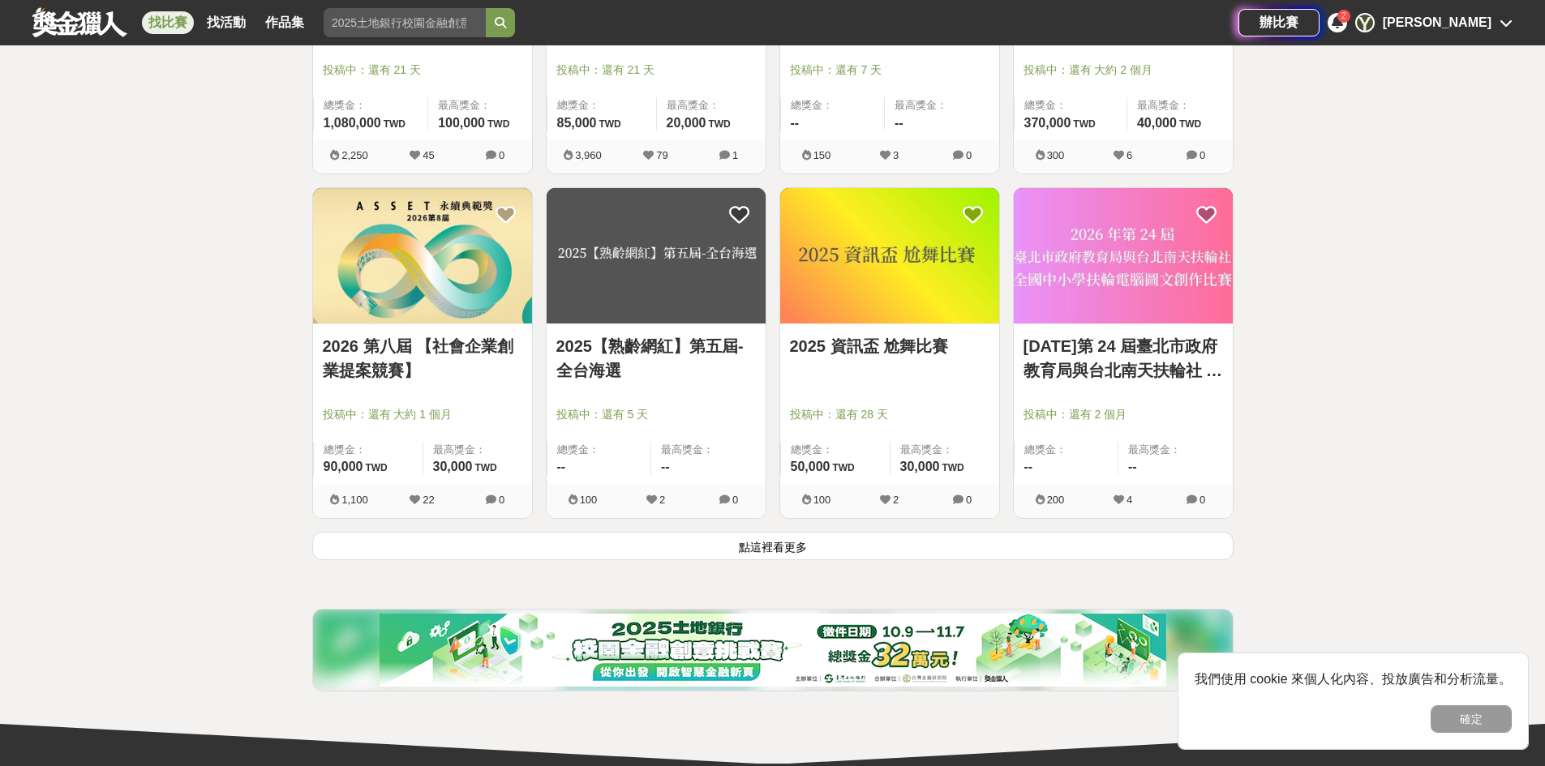
scroll to position [30826, 0]
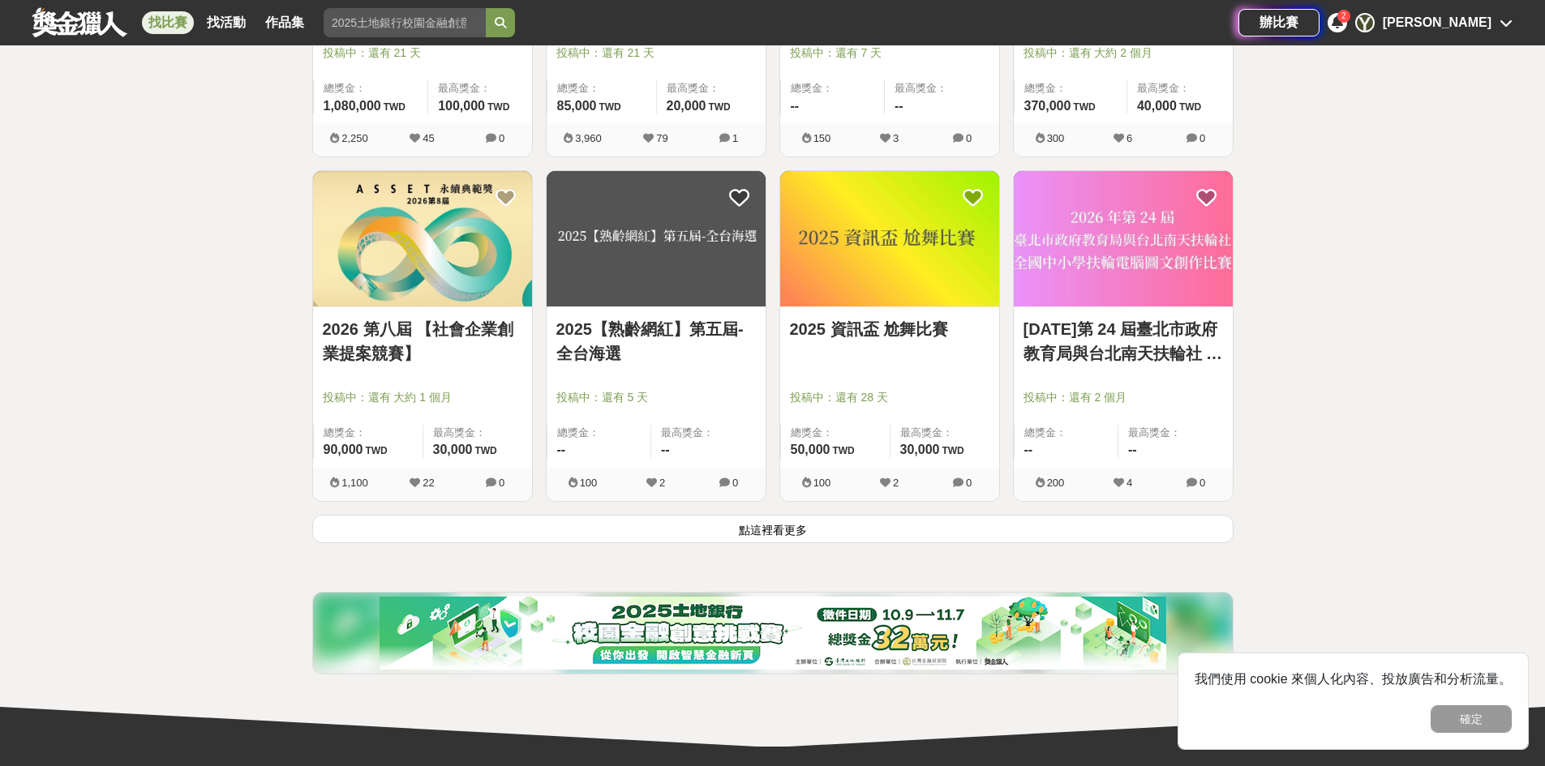
click at [1049, 518] on button "點這裡看更多" at bounding box center [772, 529] width 921 height 28
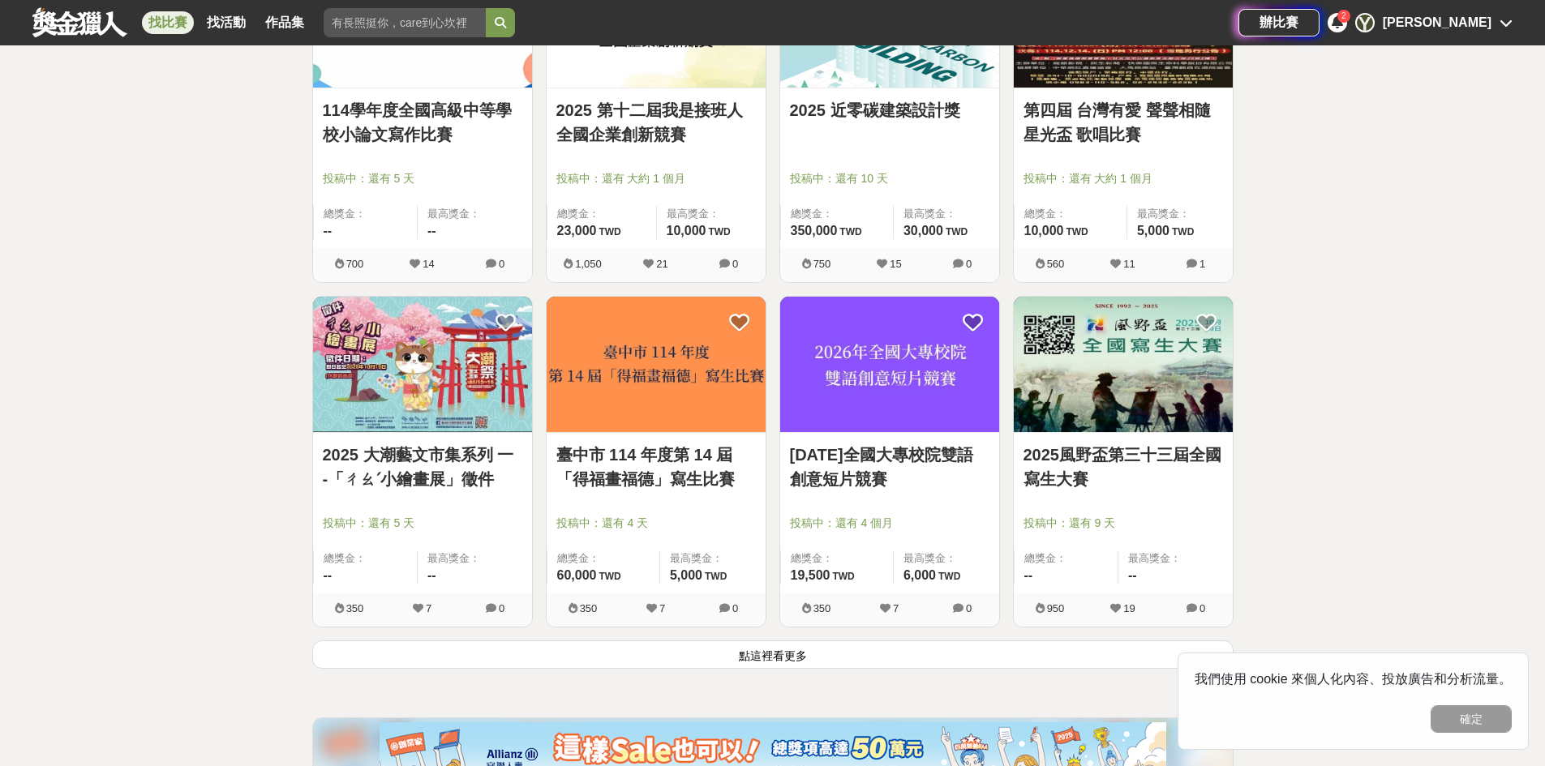
scroll to position [32772, 0]
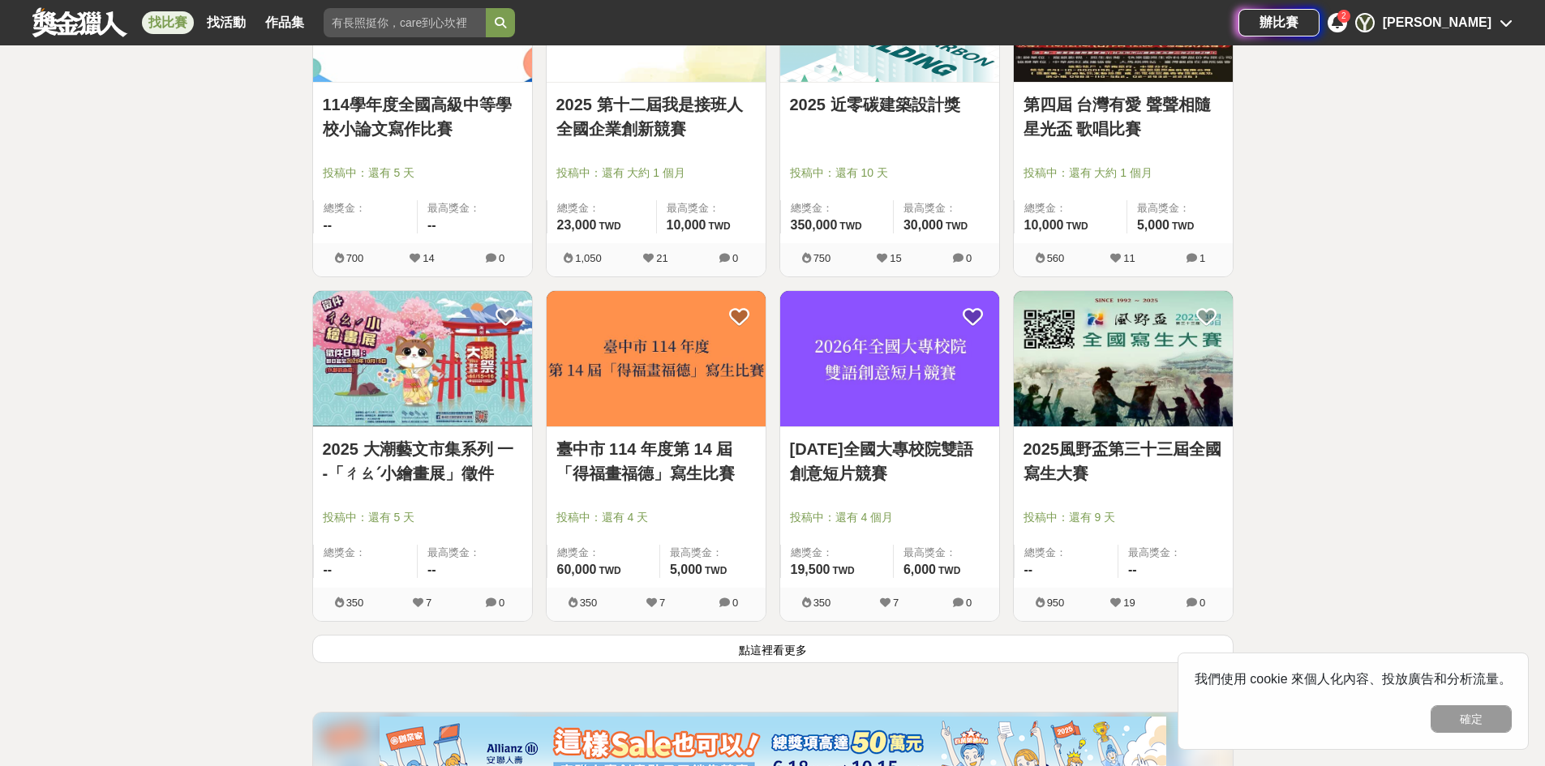
click at [988, 639] on button "點這裡看更多" at bounding box center [772, 649] width 921 height 28
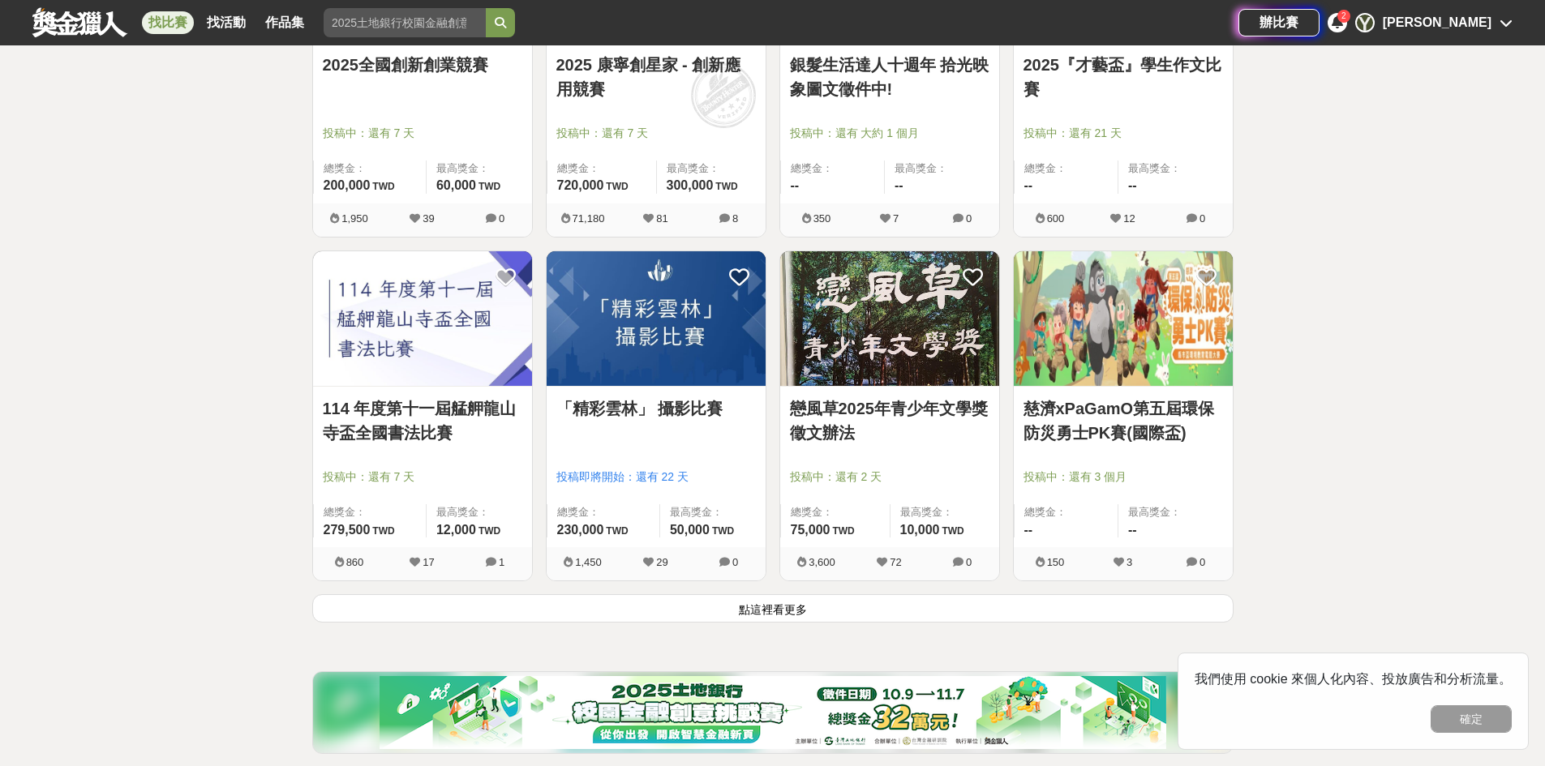
scroll to position [34880, 0]
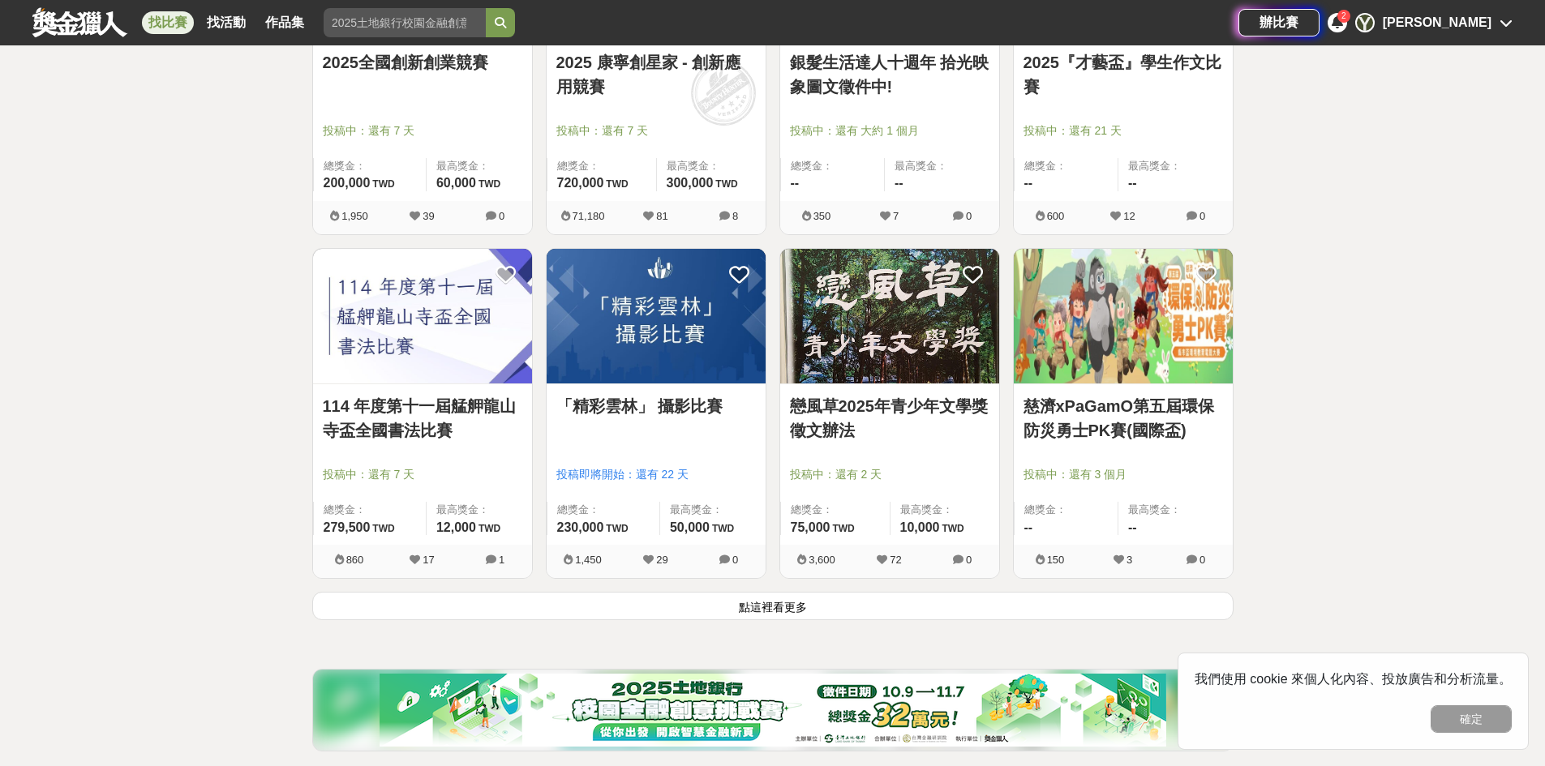
click at [1000, 615] on button "點這裡看更多" at bounding box center [772, 606] width 921 height 28
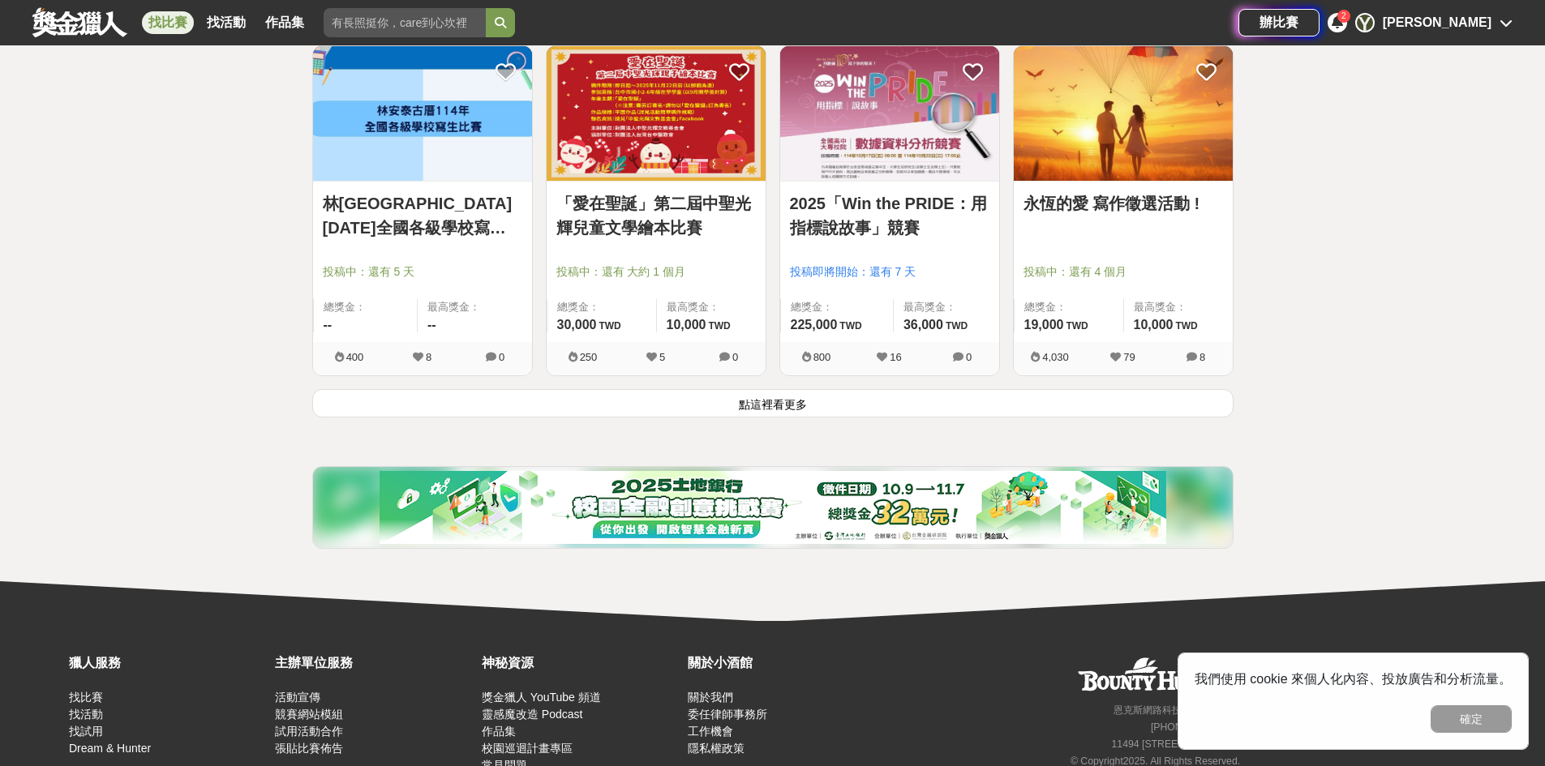
scroll to position [37150, 0]
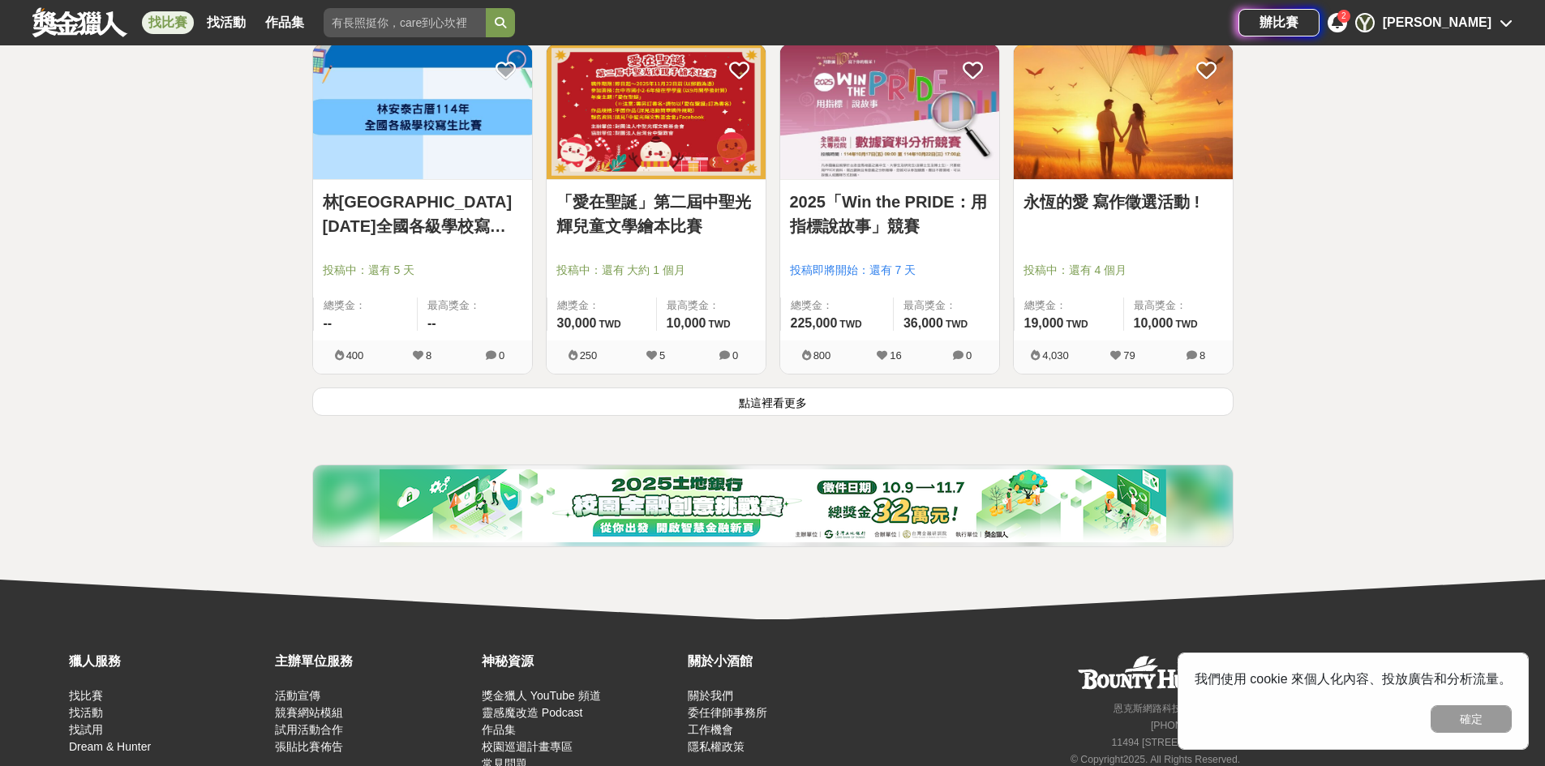
click at [992, 394] on button "點這裡看更多" at bounding box center [772, 402] width 921 height 28
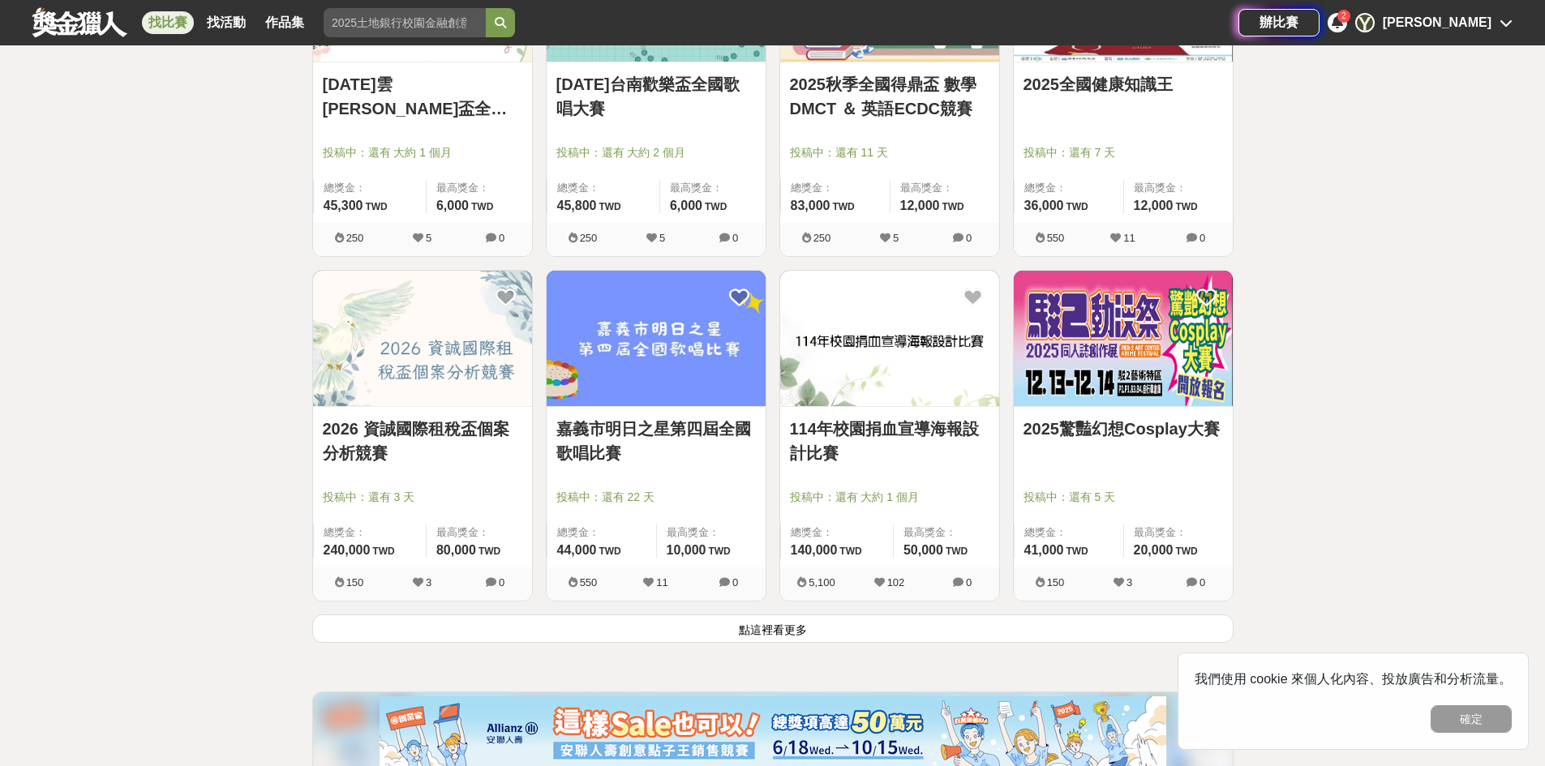
scroll to position [38993, 0]
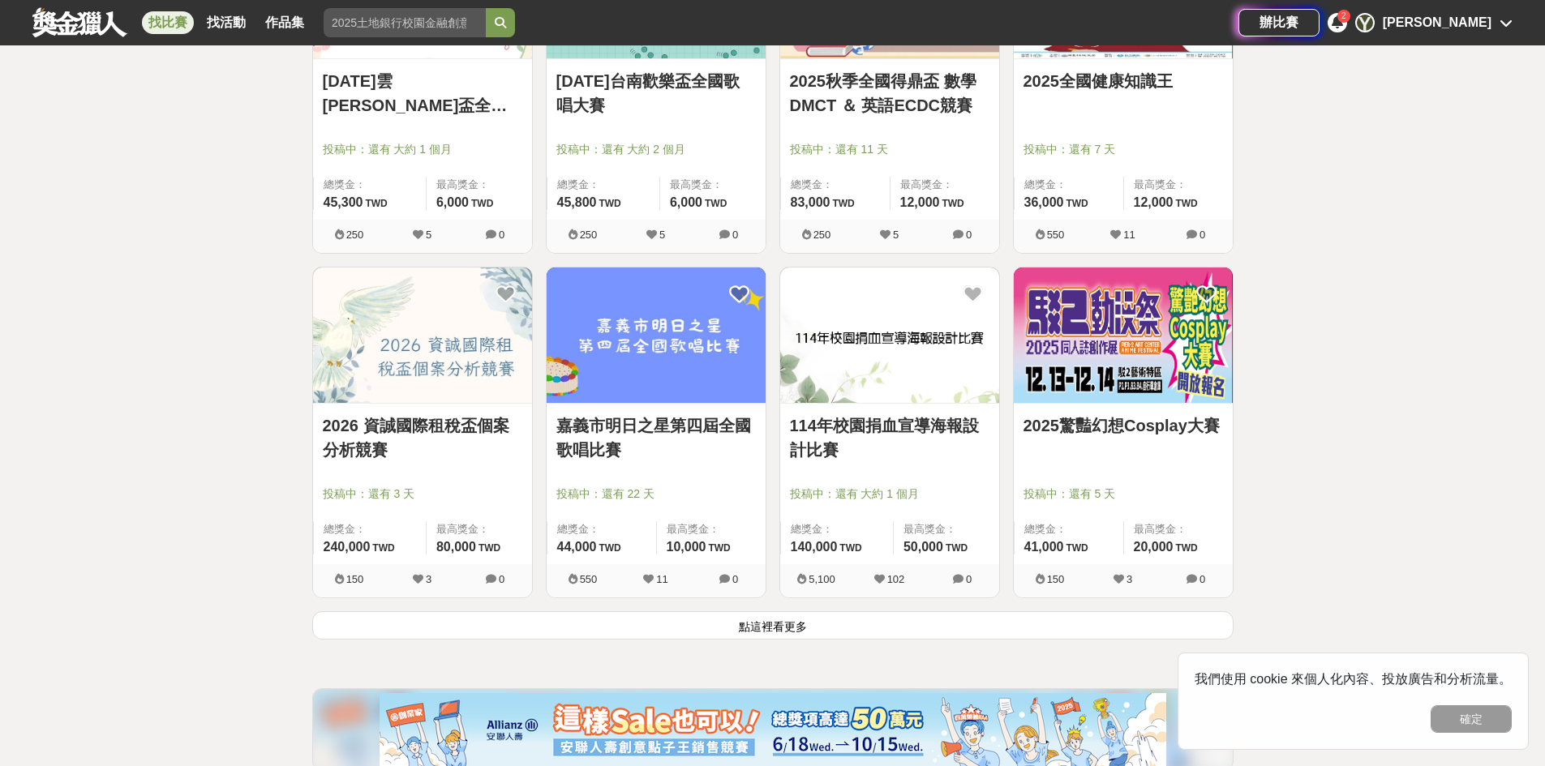
click at [995, 616] on button "點這裡看更多" at bounding box center [772, 625] width 921 height 28
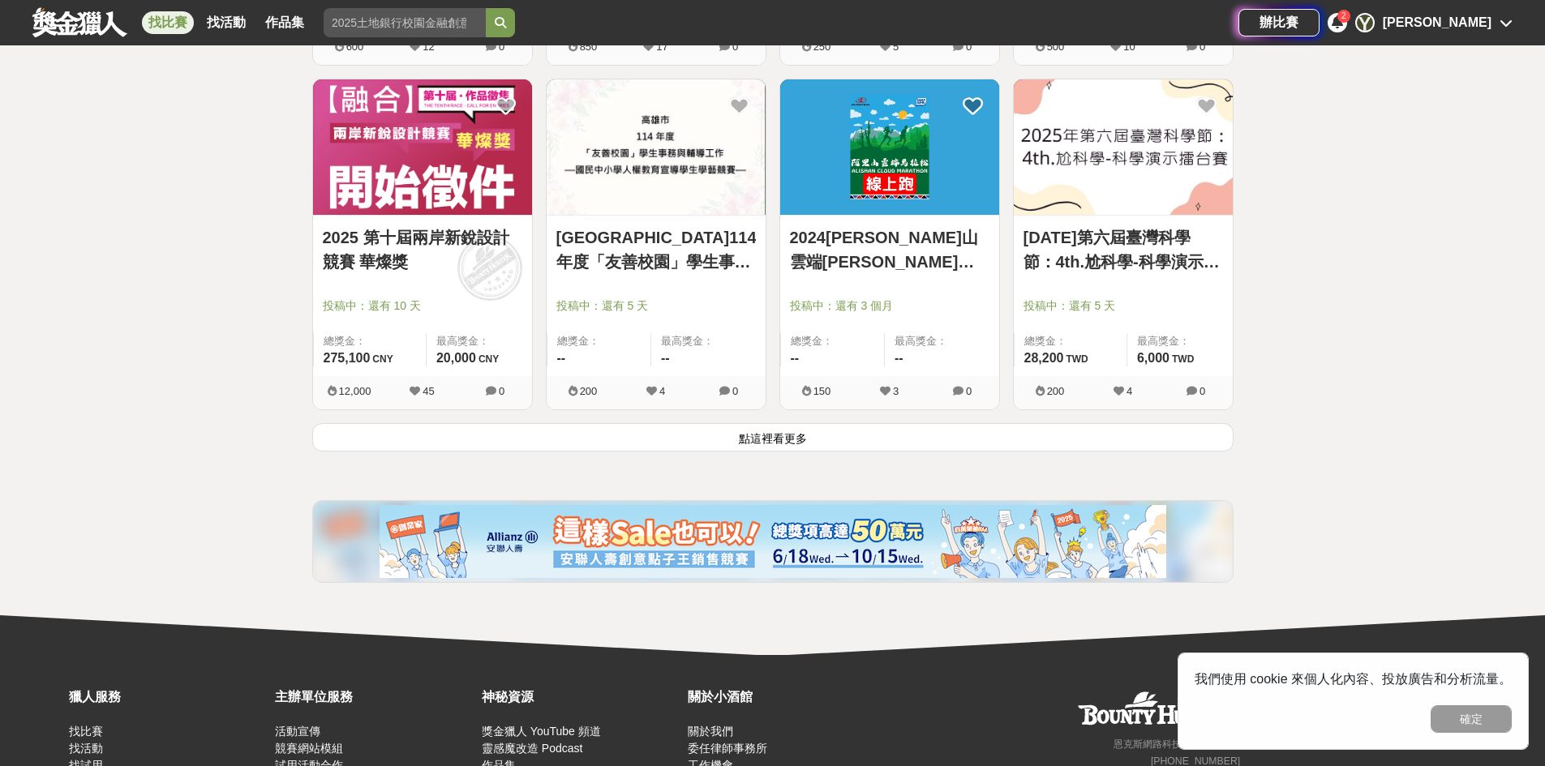
scroll to position [41263, 0]
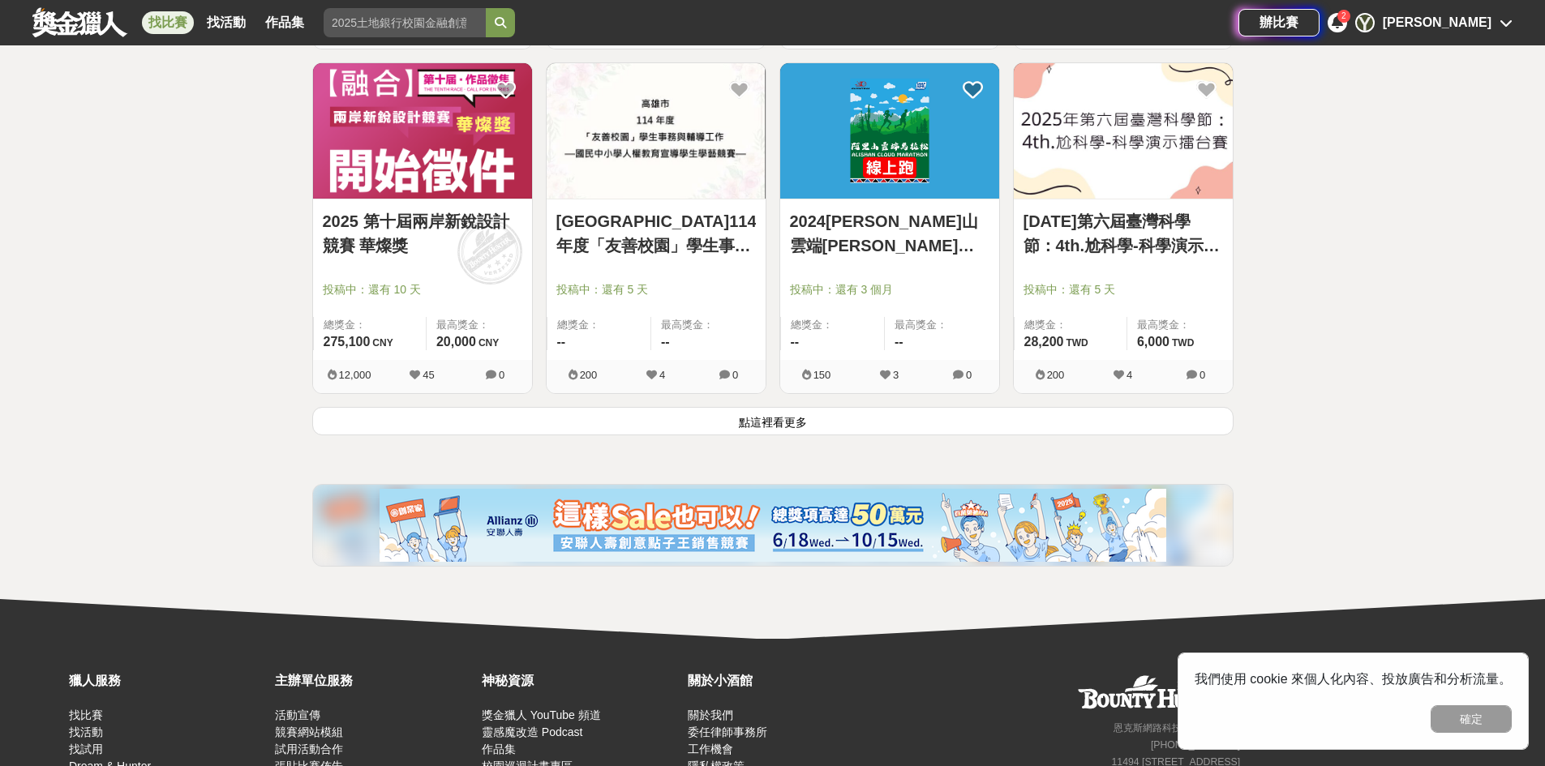
click at [896, 418] on button "點這裡看更多" at bounding box center [772, 421] width 921 height 28
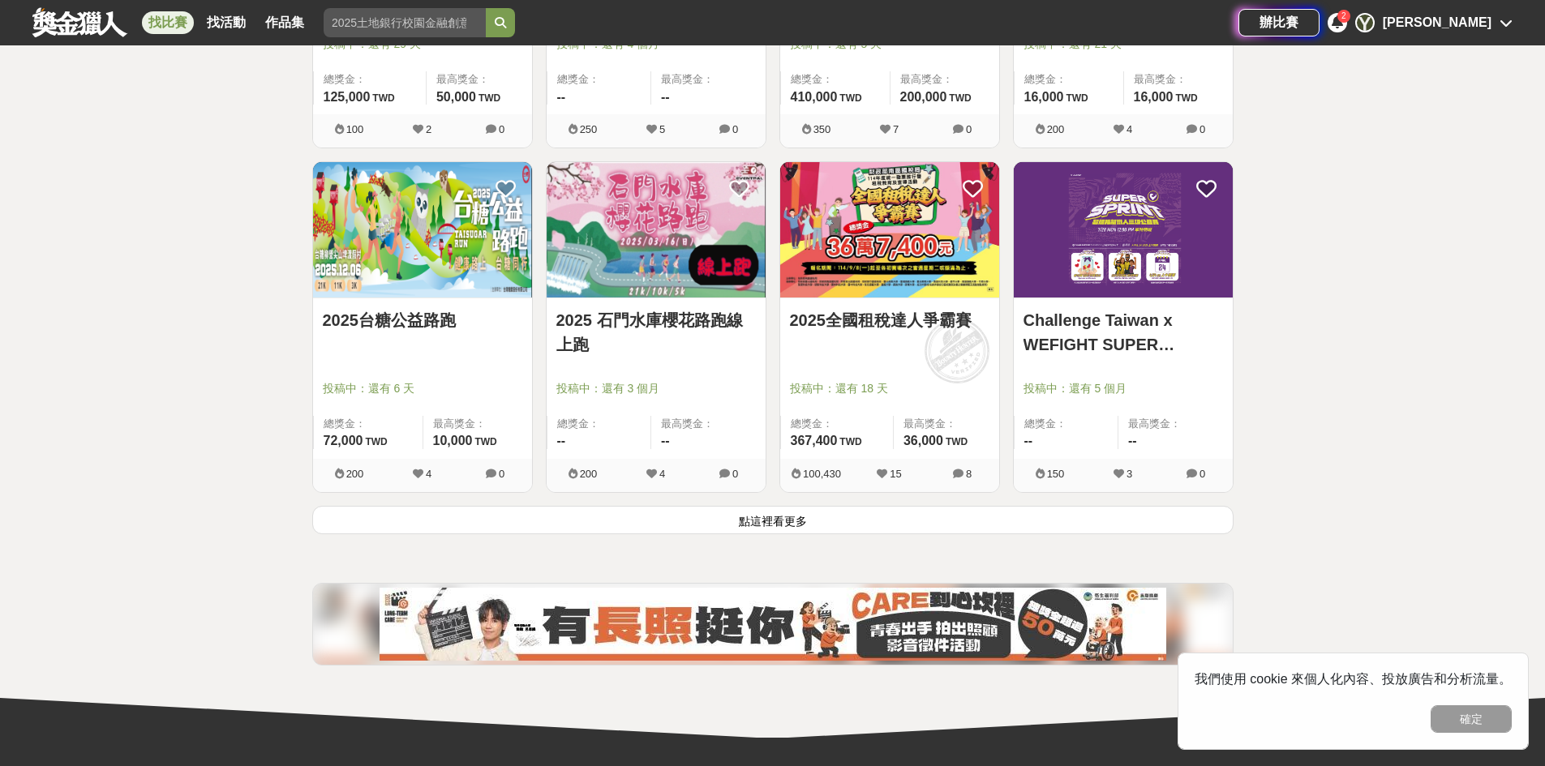
scroll to position [43260, 0]
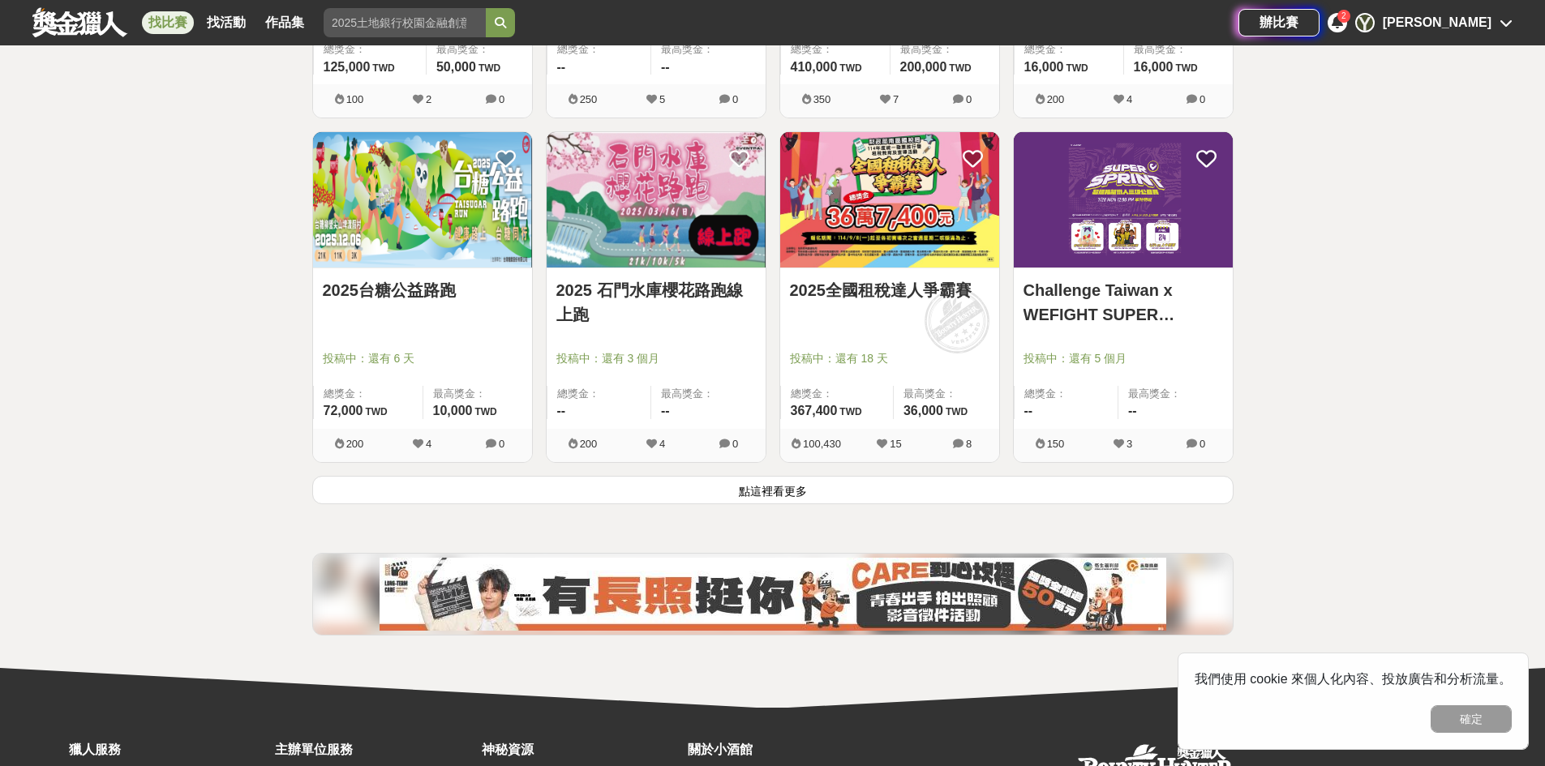
click at [993, 495] on button "點這裡看更多" at bounding box center [772, 490] width 921 height 28
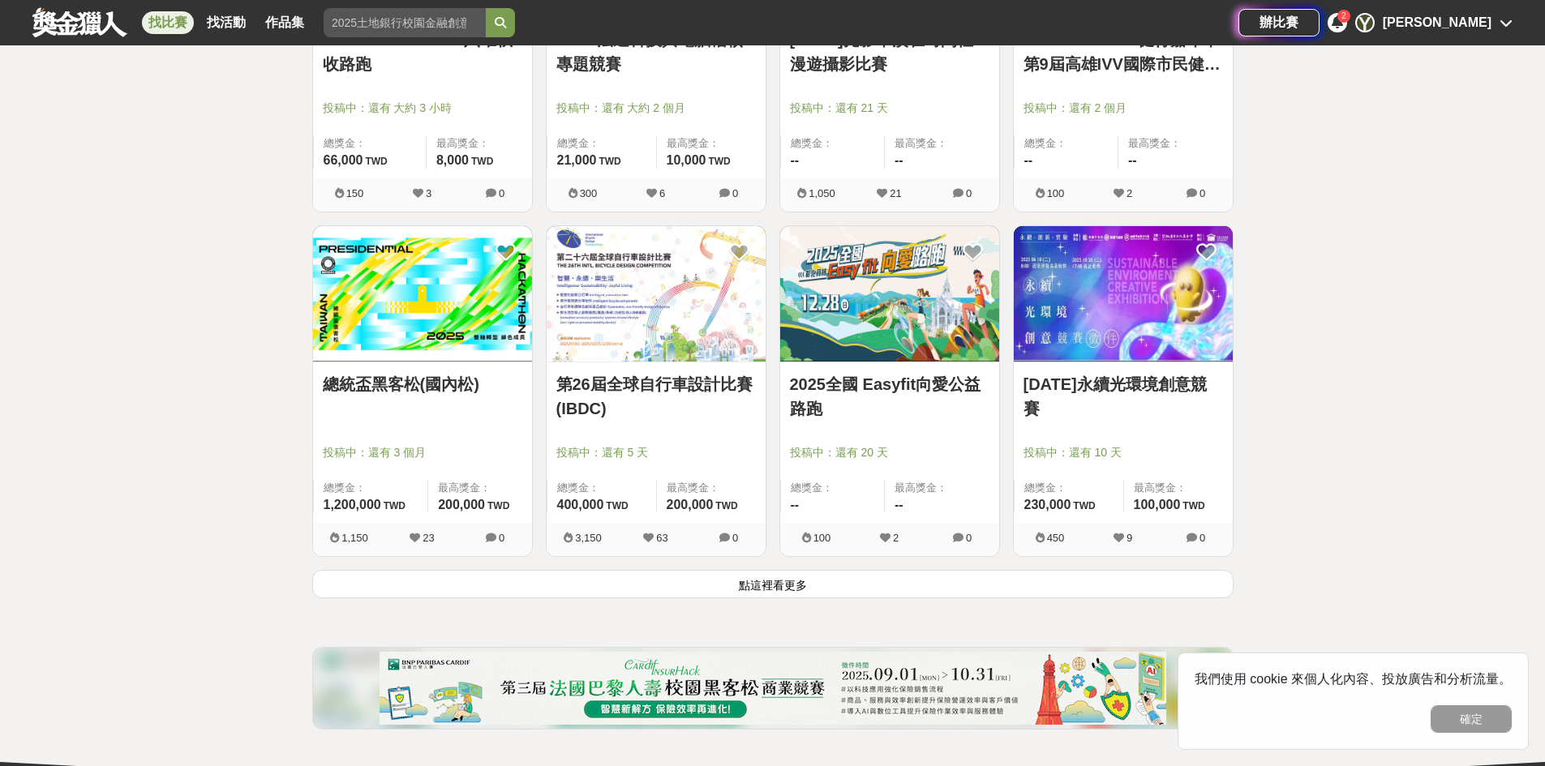
scroll to position [45232, 0]
click at [999, 578] on button "點這裡看更多" at bounding box center [772, 583] width 921 height 28
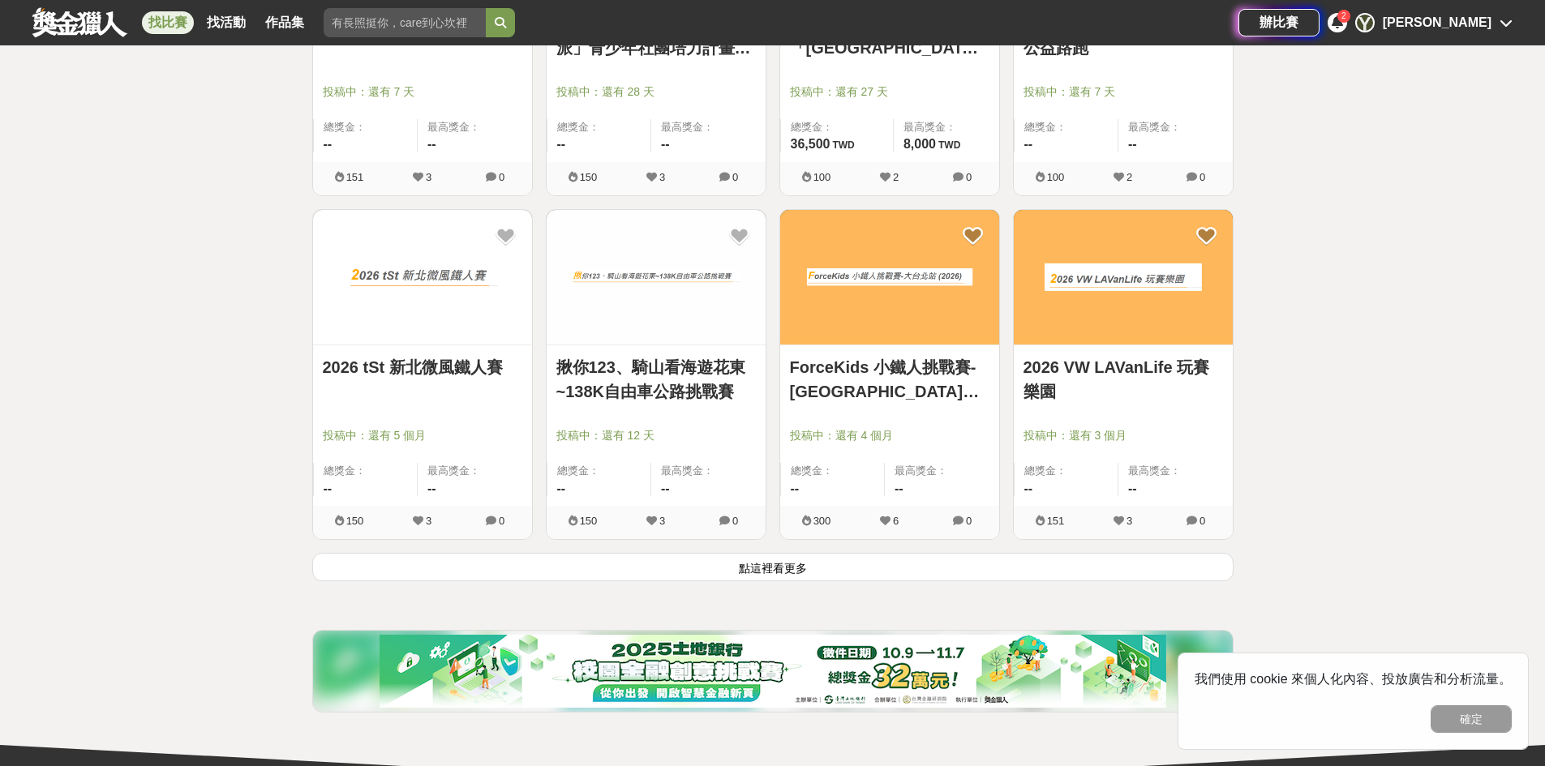
click at [763, 564] on button "點這裡看更多" at bounding box center [772, 567] width 921 height 28
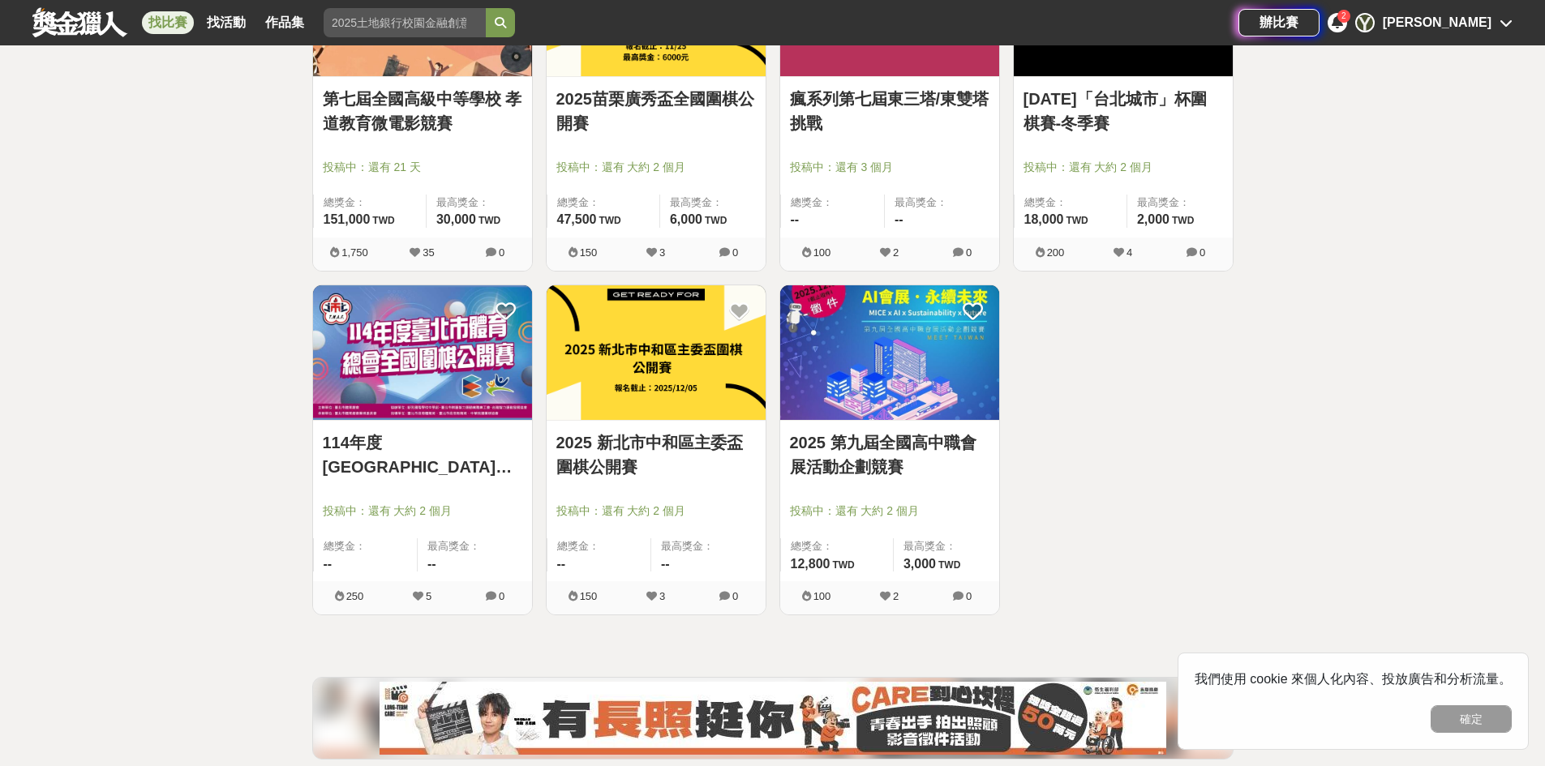
scroll to position [48287, 0]
